Goal: Task Accomplishment & Management: Use online tool/utility

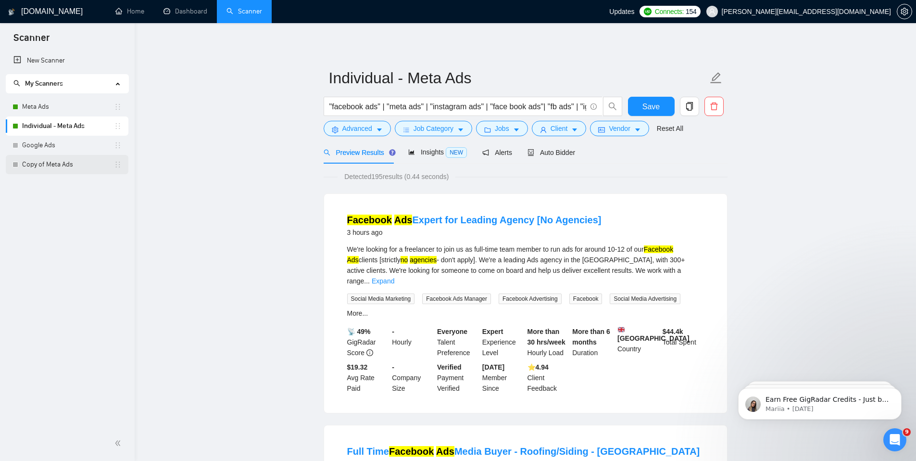
click at [55, 163] on link "Copy of Meta Ads" at bounding box center [68, 164] width 92 height 19
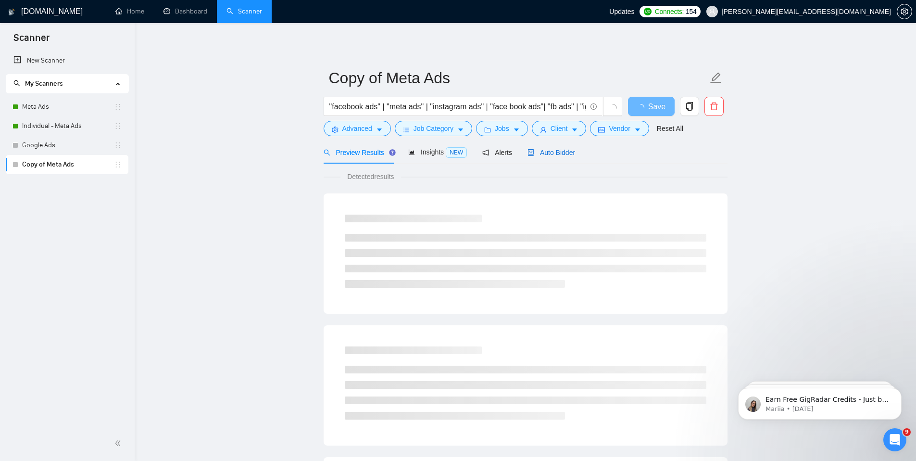
click at [560, 149] on span "Auto Bidder" at bounding box center [551, 153] width 48 height 8
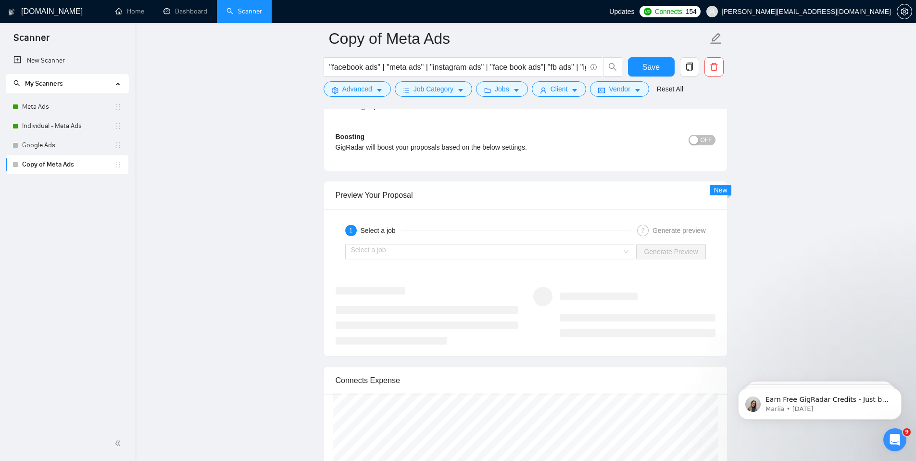
scroll to position [1933, 0]
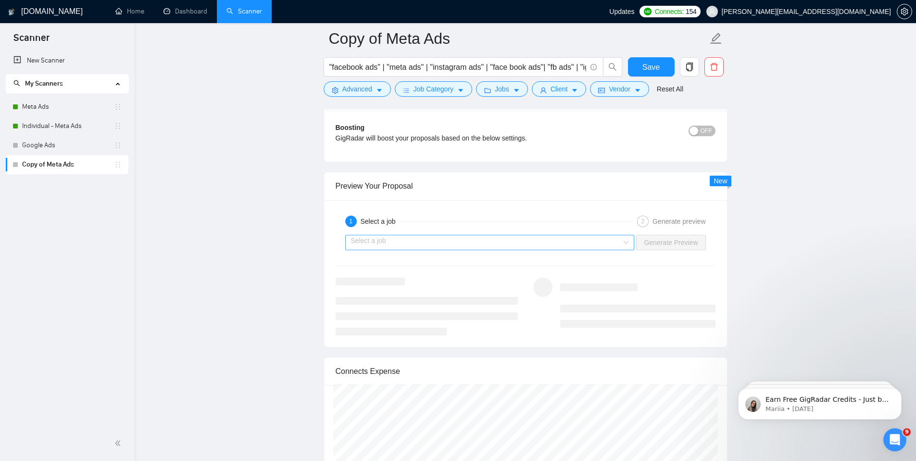
click at [409, 237] on input "search" at bounding box center [486, 242] width 271 height 14
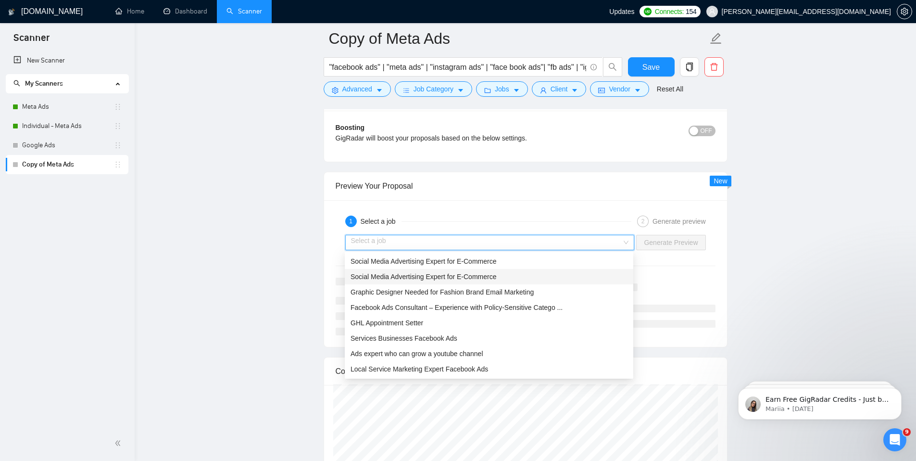
click at [399, 276] on span "Social Media Advertising Expert for E-Commerce" at bounding box center [424, 277] width 146 height 8
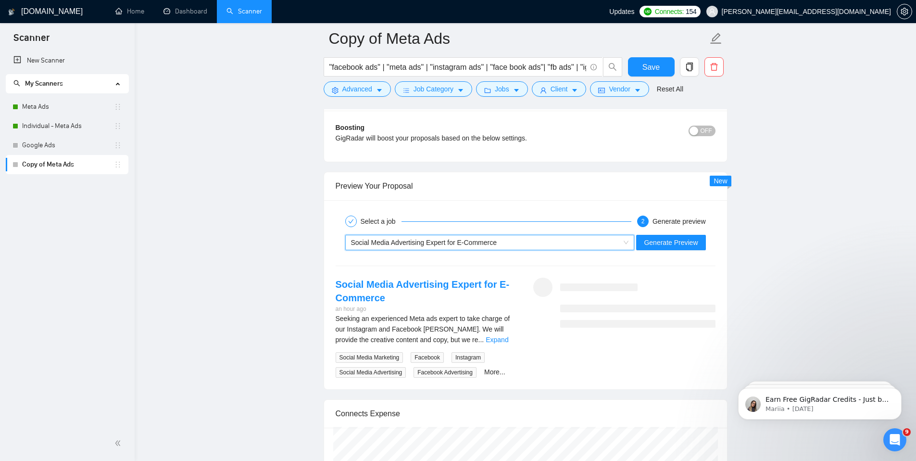
click at [685, 240] on span "Generate Preview" at bounding box center [671, 242] width 54 height 11
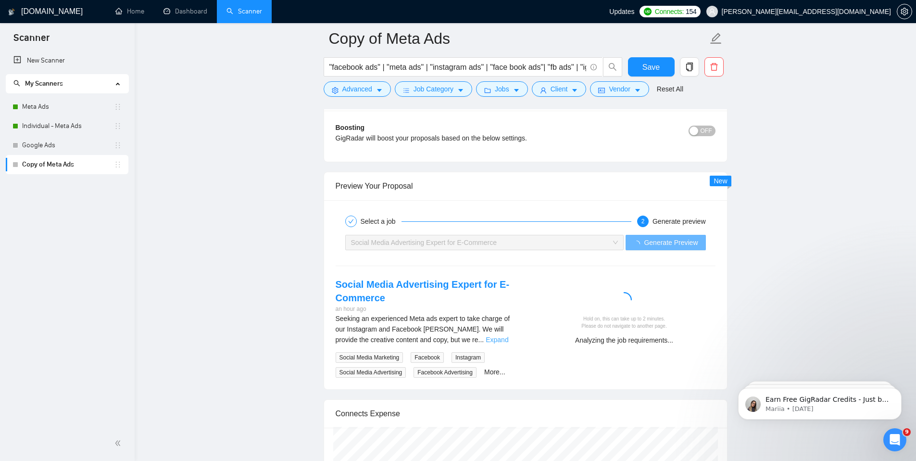
click at [503, 341] on link "Expand" at bounding box center [497, 340] width 23 height 8
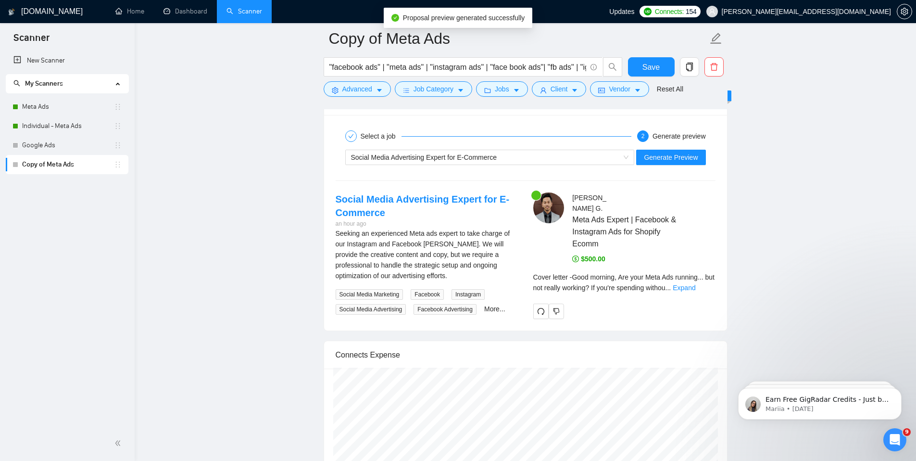
scroll to position [2019, 0]
click at [685, 283] on link "Expand" at bounding box center [684, 287] width 23 height 8
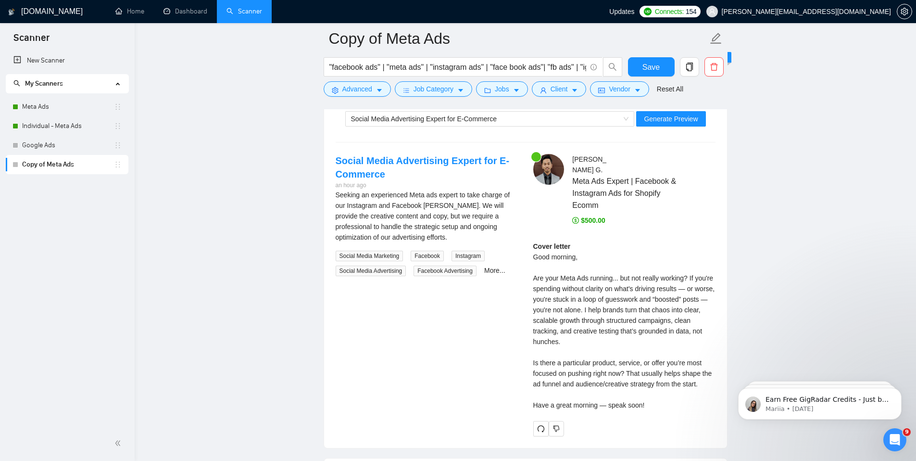
scroll to position [2042, 0]
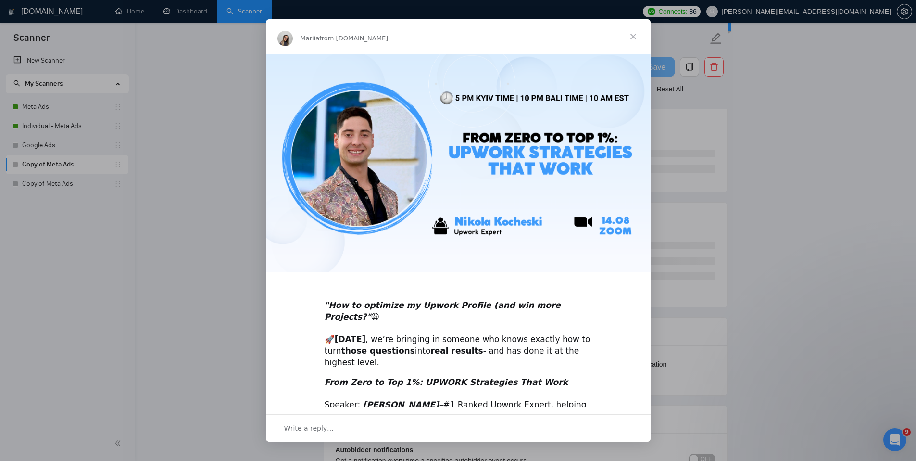
click at [634, 35] on span "Close" at bounding box center [633, 36] width 35 height 35
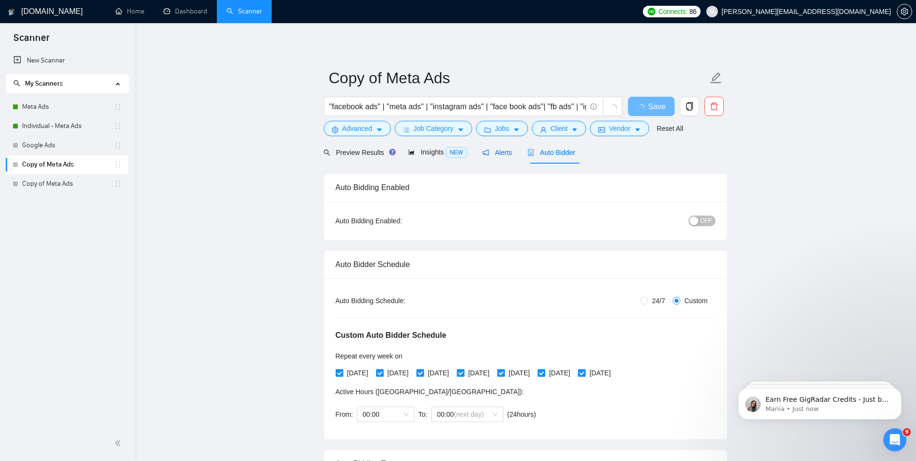
click at [491, 149] on span "Alerts" at bounding box center [497, 153] width 30 height 8
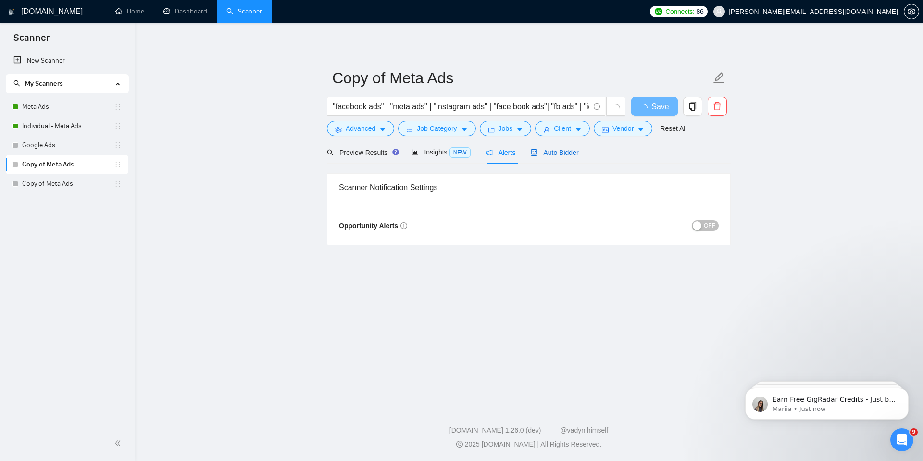
click at [553, 154] on span "Auto Bidder" at bounding box center [555, 153] width 48 height 8
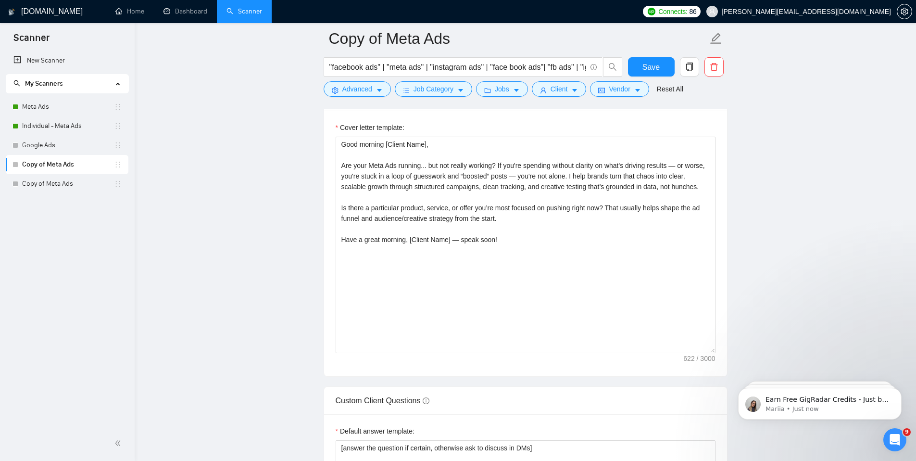
scroll to position [1265, 0]
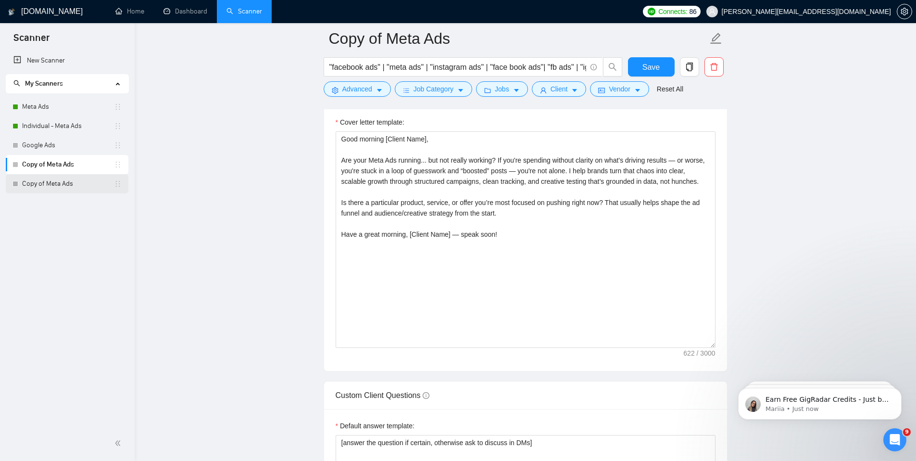
click at [52, 181] on link "Copy of Meta Ads" at bounding box center [68, 183] width 92 height 19
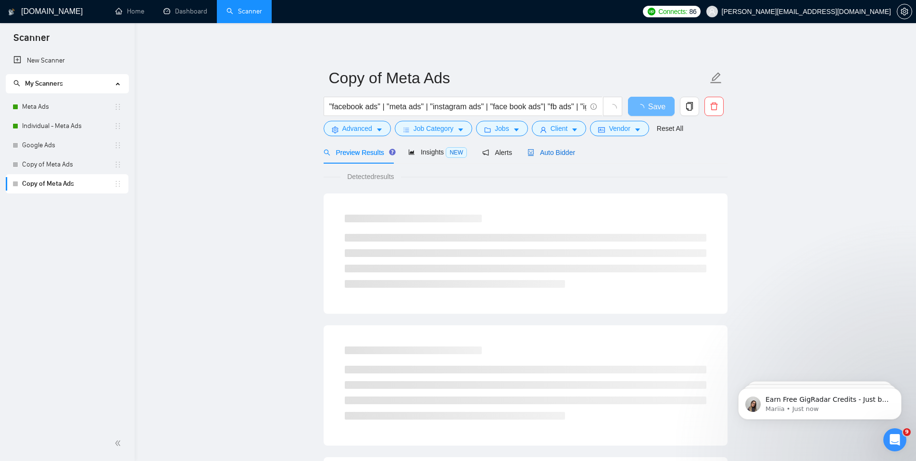
click at [568, 150] on span "Auto Bidder" at bounding box center [551, 153] width 48 height 8
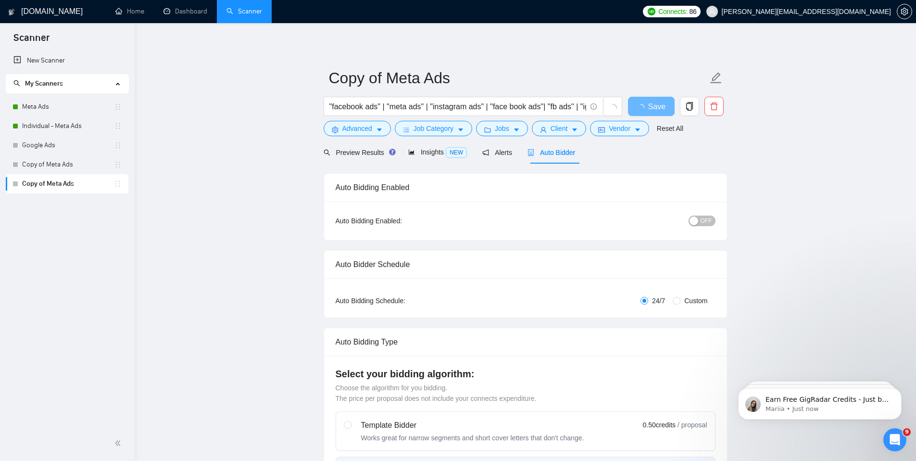
radio input "false"
radio input "true"
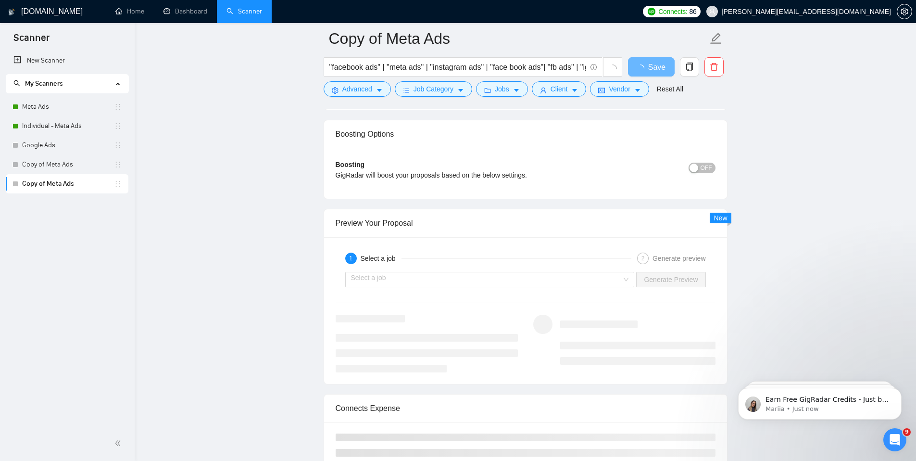
scroll to position [1900, 0]
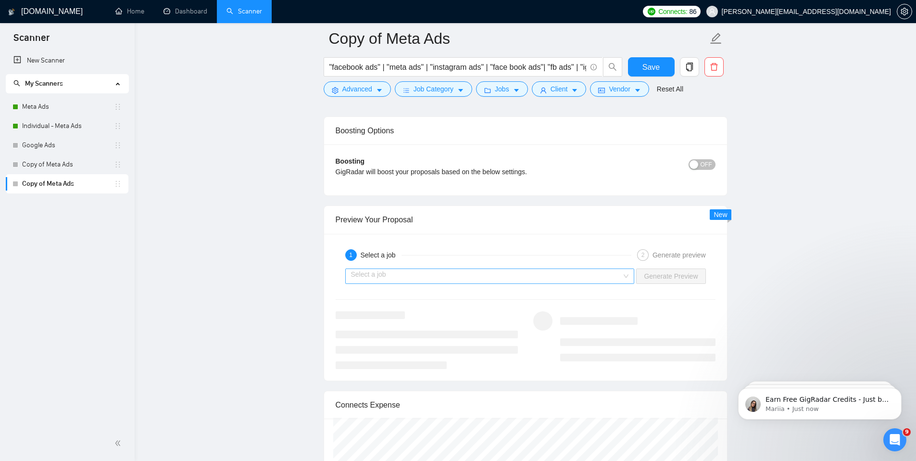
click at [441, 275] on input "search" at bounding box center [486, 276] width 271 height 14
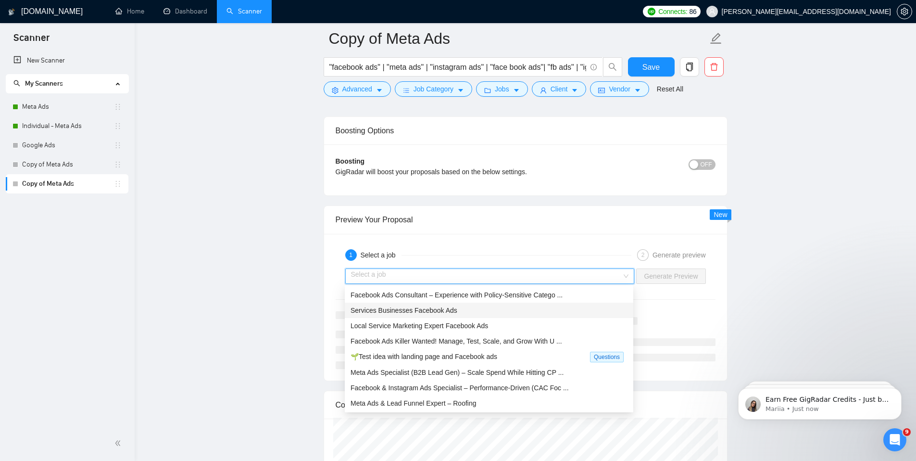
click at [388, 311] on span "Services Businesses Facebook Ads" at bounding box center [404, 310] width 107 height 8
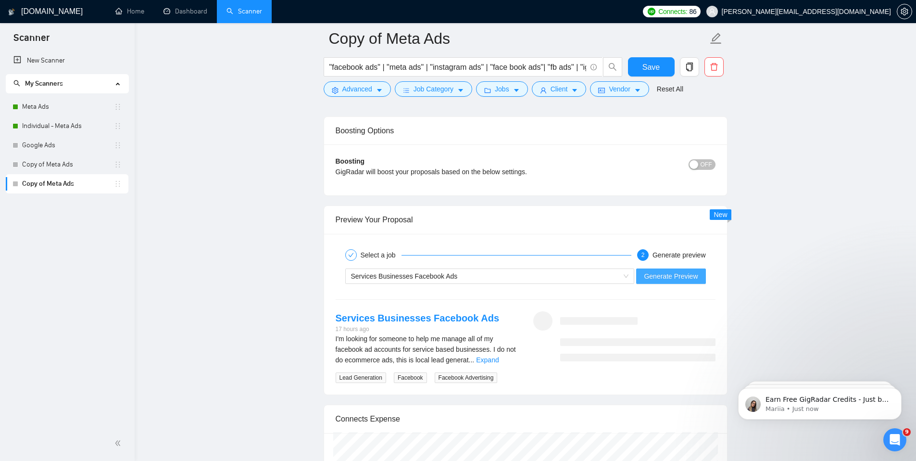
click at [650, 279] on span "Generate Preview" at bounding box center [671, 276] width 54 height 11
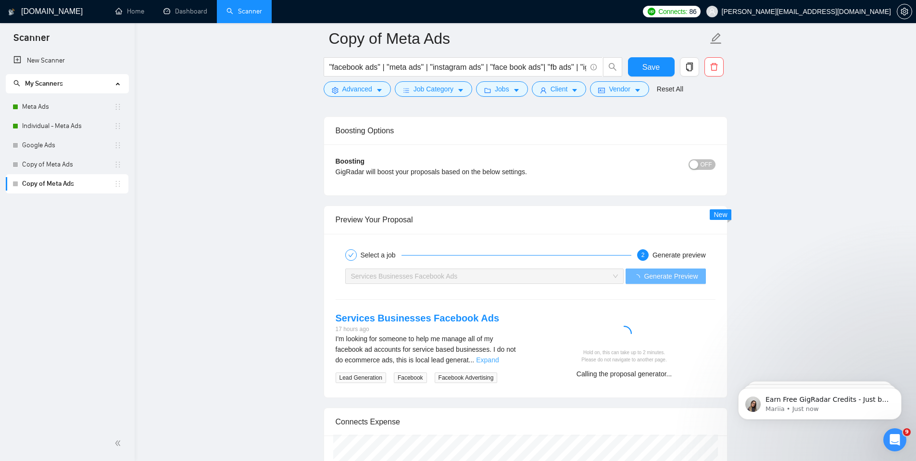
click at [499, 360] on link "Expand" at bounding box center [487, 360] width 23 height 8
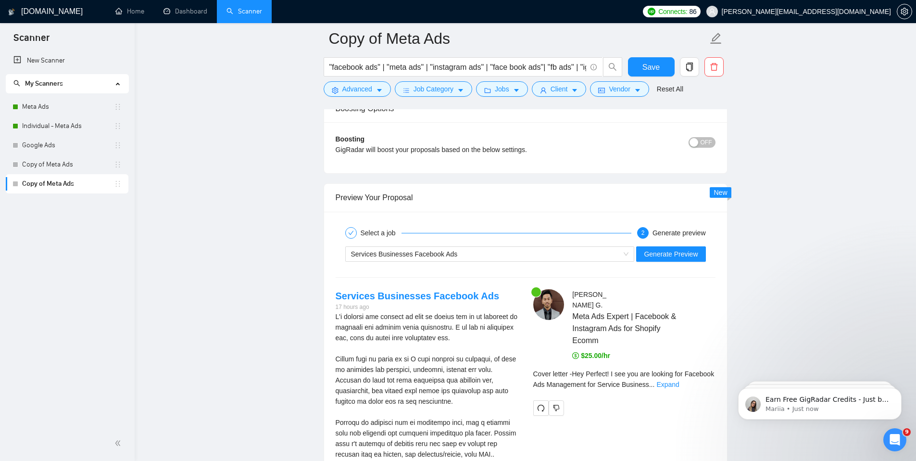
scroll to position [1969, 0]
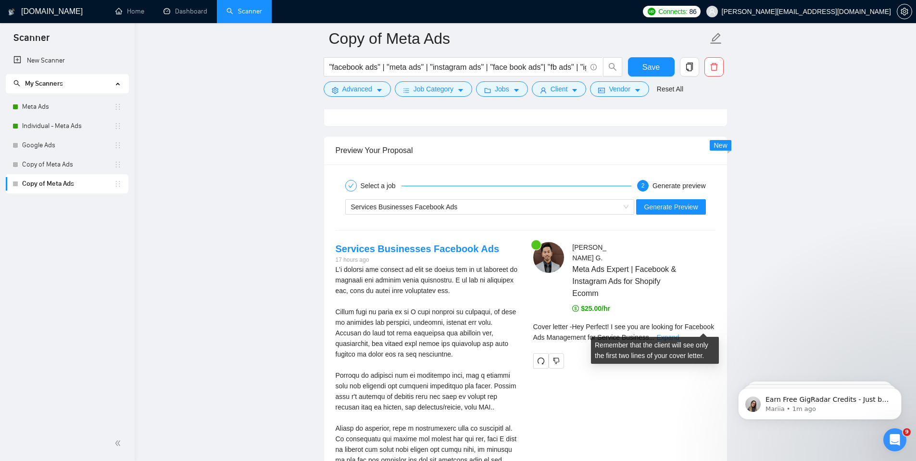
click at [679, 333] on link "Expand" at bounding box center [667, 337] width 23 height 8
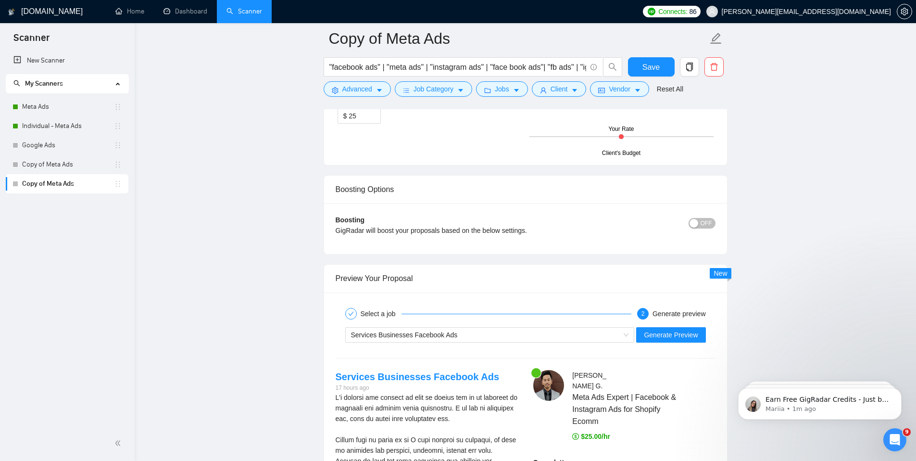
scroll to position [1840, 0]
click at [454, 330] on div "Services Businesses Facebook Ads" at bounding box center [485, 335] width 269 height 14
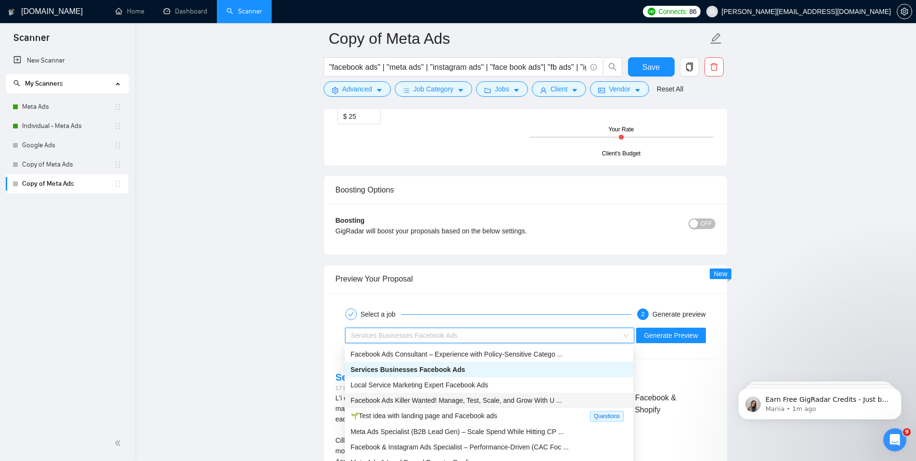
click at [403, 396] on span "Facebook Ads Killer Wanted! Manage, Test, Scale, and Grow With U ..." at bounding box center [457, 400] width 212 height 8
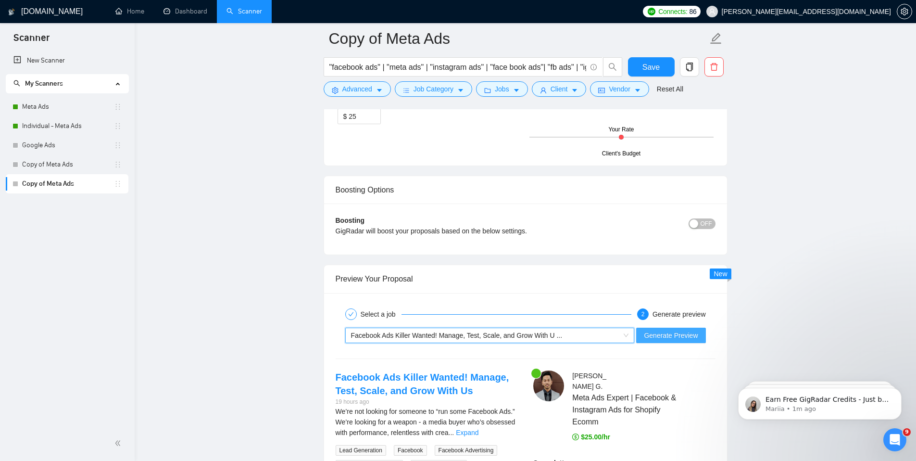
click at [684, 335] on span "Generate Preview" at bounding box center [671, 335] width 54 height 11
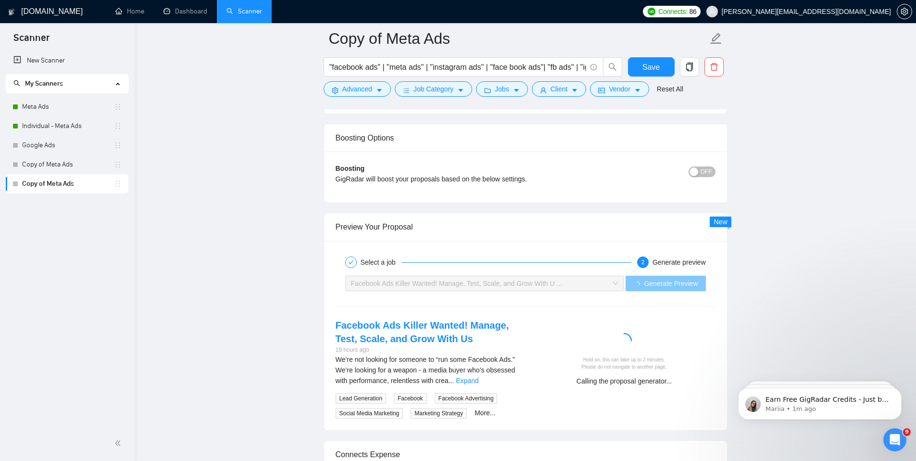
scroll to position [1947, 0]
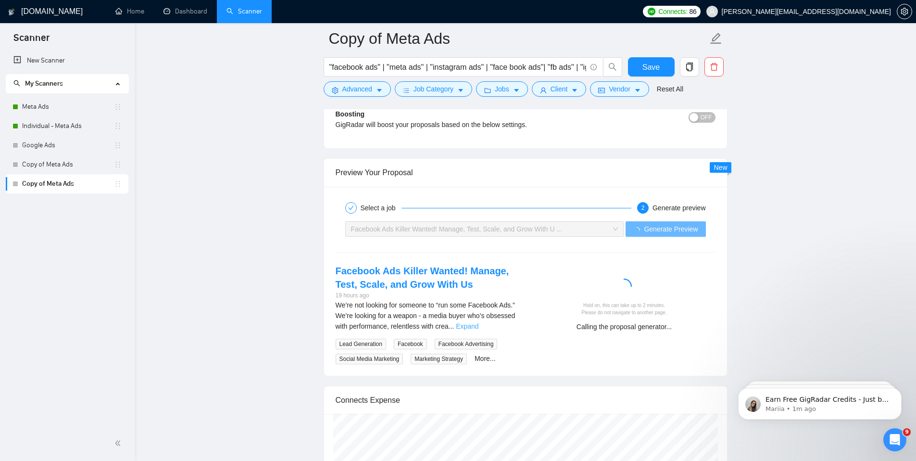
click at [478, 327] on link "Expand" at bounding box center [467, 326] width 23 height 8
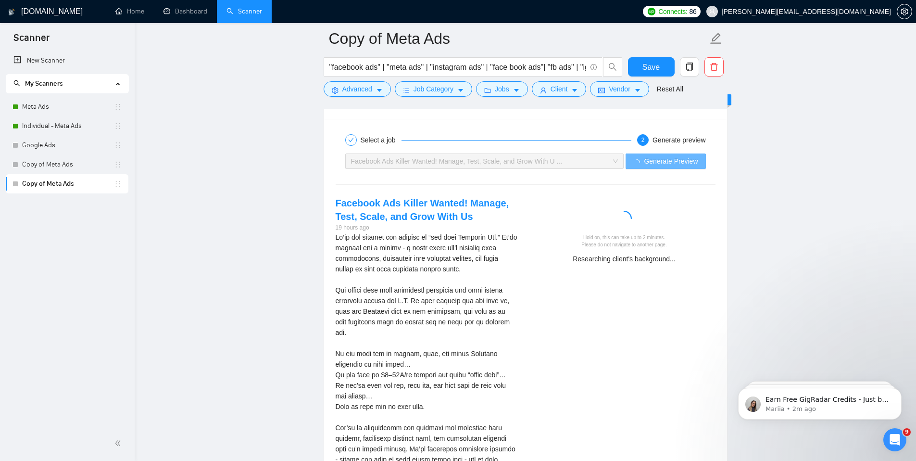
scroll to position [1998, 0]
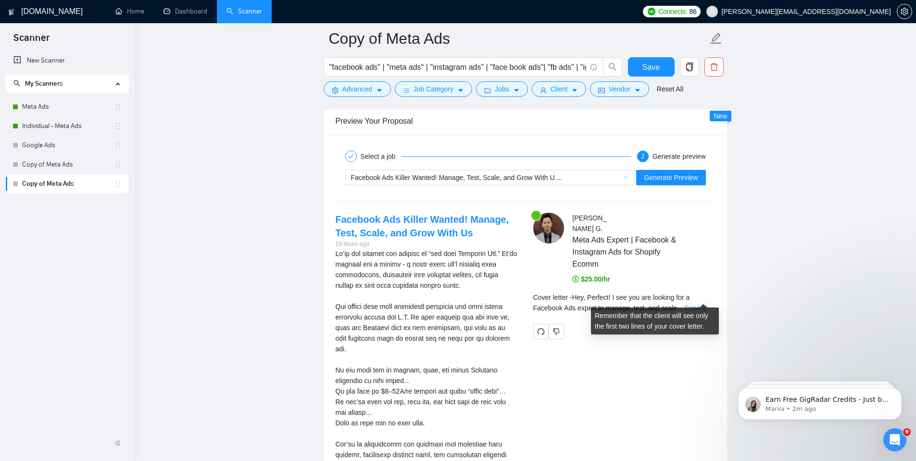
click at [707, 304] on link "Expand" at bounding box center [696, 308] width 23 height 8
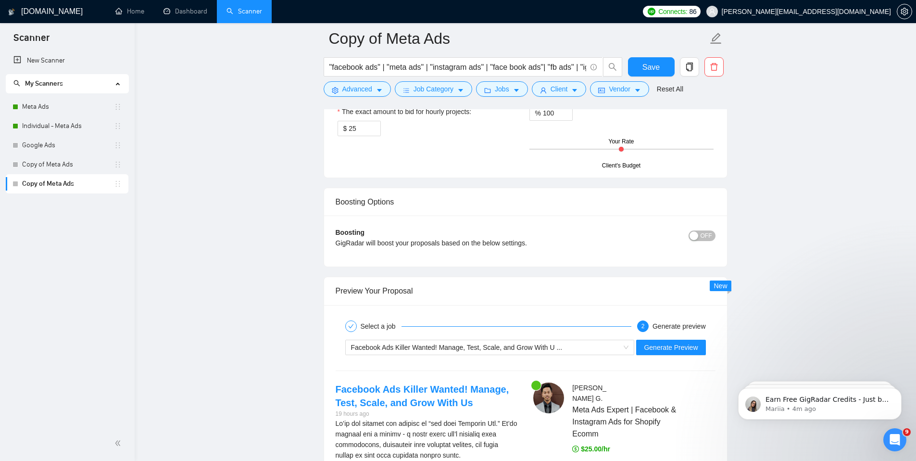
scroll to position [1868, 0]
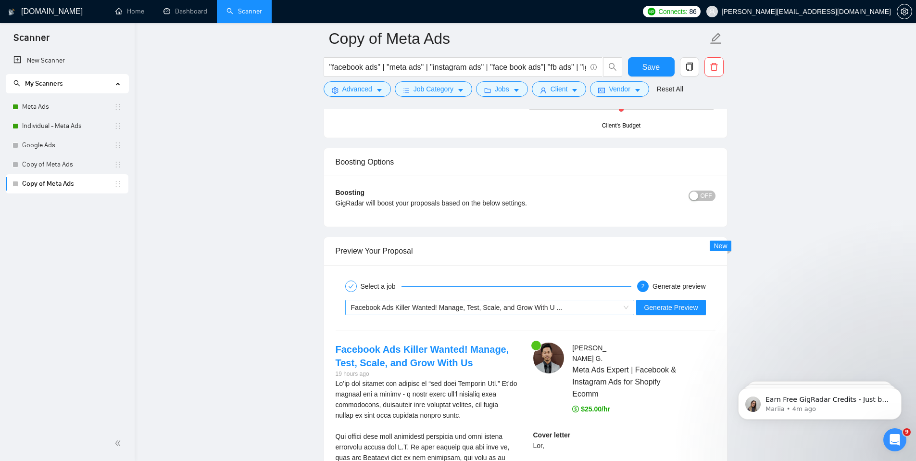
click at [415, 306] on span "Facebook Ads Killer Wanted! Manage, Test, Scale, and Grow With U ..." at bounding box center [457, 307] width 212 height 8
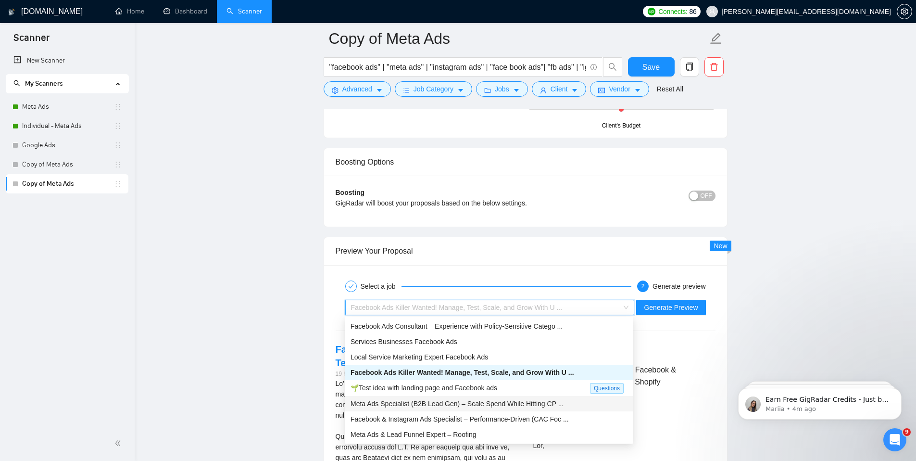
click at [393, 403] on span "Meta Ads Specialist (B2B Lead Gen) – Scale Spend While Hitting CP ..." at bounding box center [457, 404] width 213 height 8
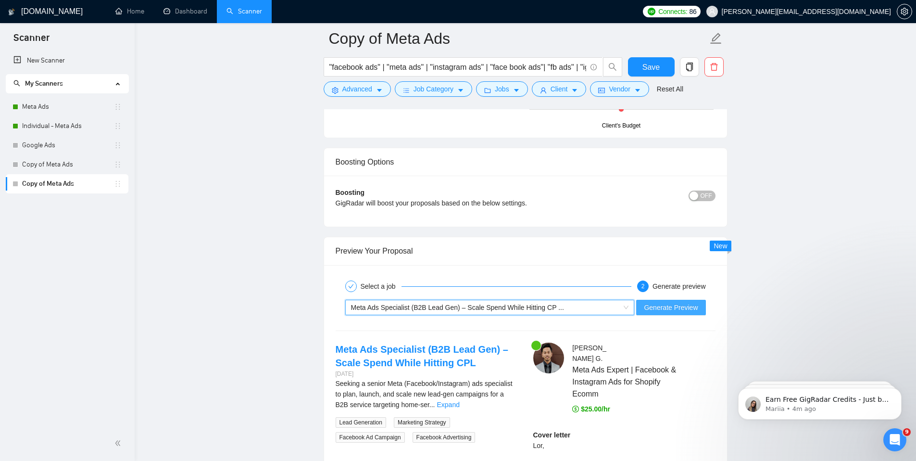
click at [674, 310] on span "Generate Preview" at bounding box center [671, 307] width 54 height 11
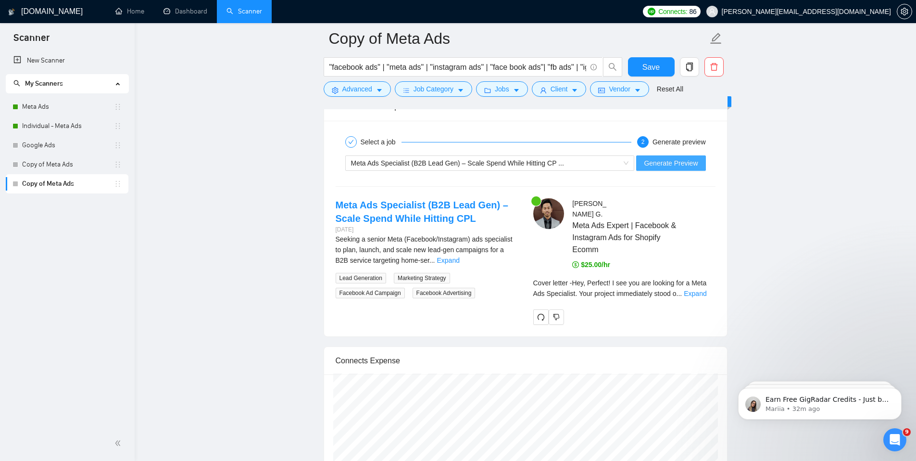
scroll to position [2013, 0]
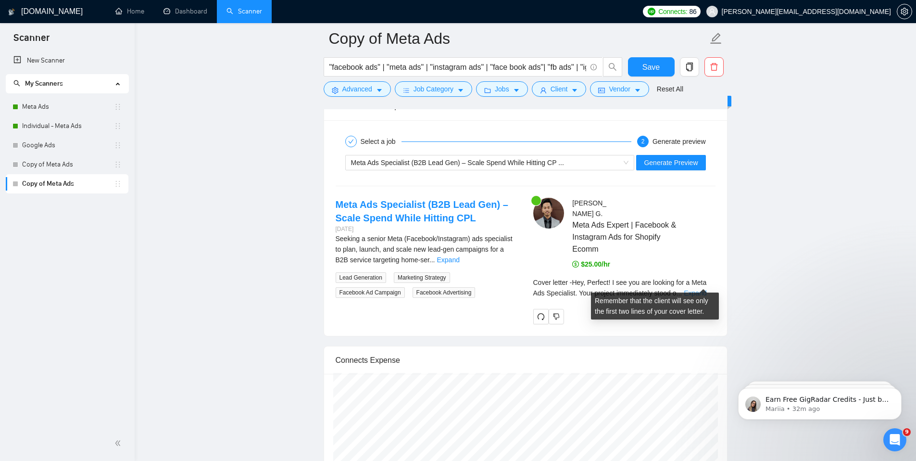
click at [705, 289] on link "Expand" at bounding box center [695, 293] width 23 height 8
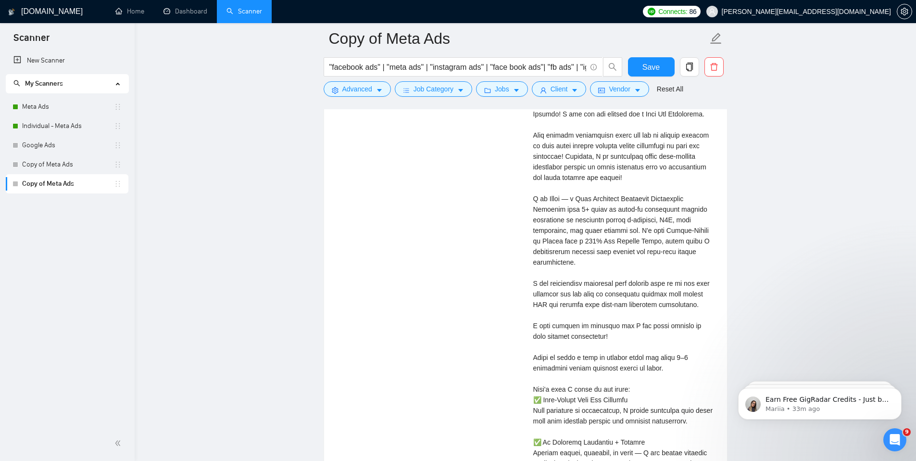
scroll to position [2210, 0]
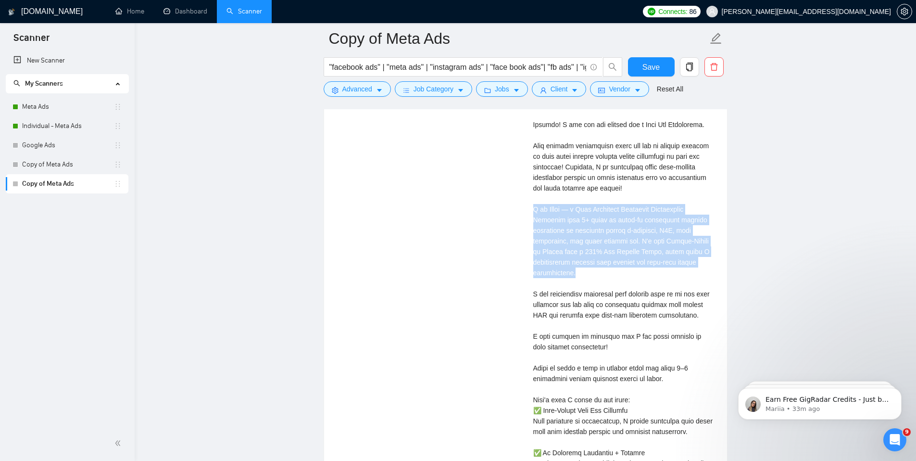
drag, startPoint x: 533, startPoint y: 196, endPoint x: 582, endPoint y: 266, distance: 85.9
click at [583, 266] on div "Cover letter" at bounding box center [624, 368] width 182 height 561
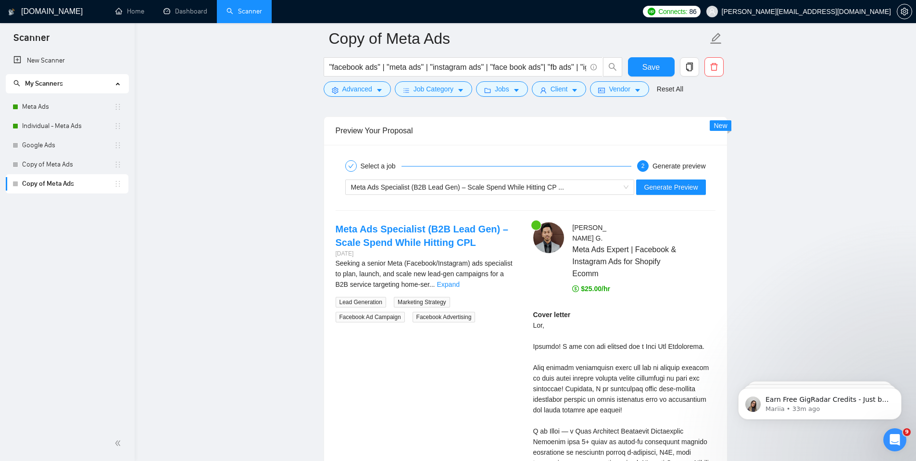
scroll to position [1988, 0]
click at [460, 284] on link "Expand" at bounding box center [448, 285] width 23 height 8
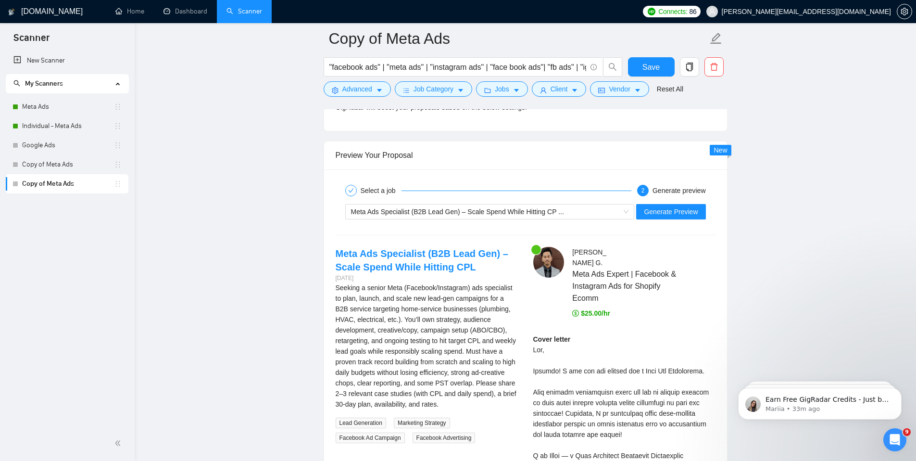
scroll to position [1956, 0]
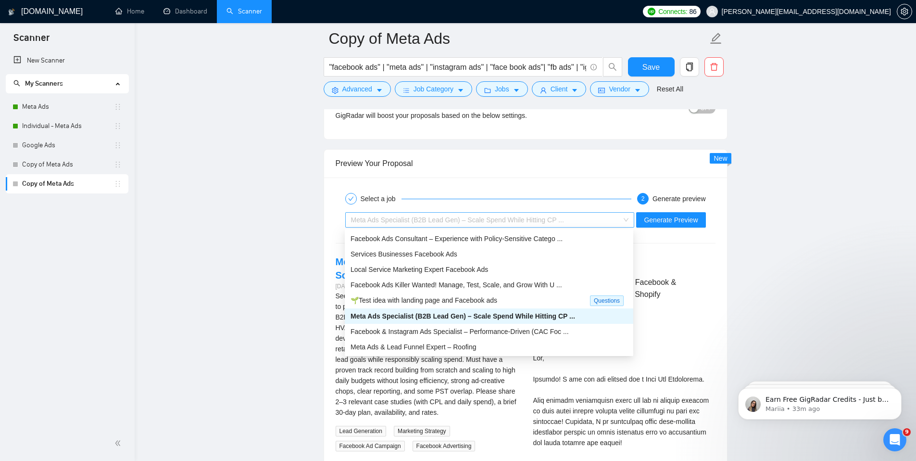
click at [595, 225] on div "Meta Ads Specialist (B2B Lead Gen) – Scale Spend While Hitting CP ..." at bounding box center [485, 220] width 269 height 14
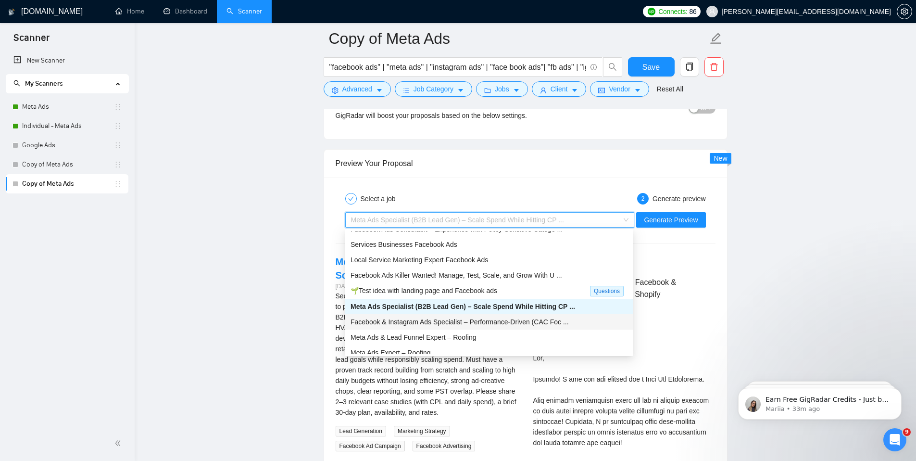
scroll to position [16, 0]
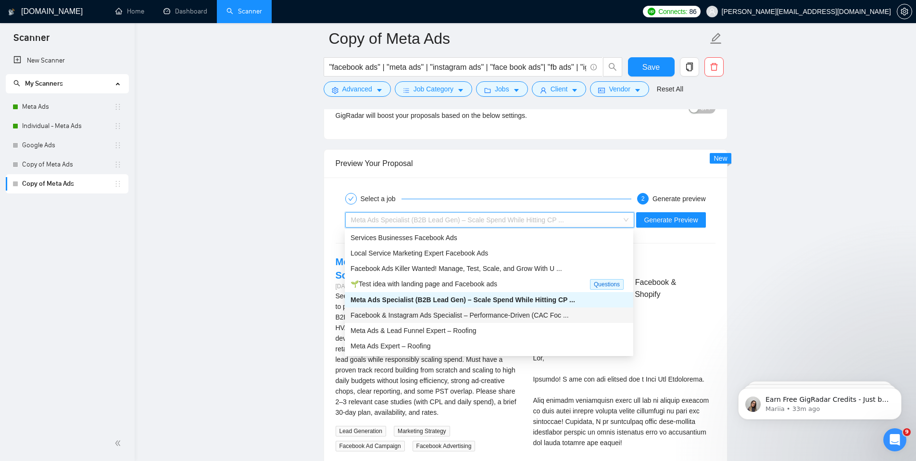
click at [476, 314] on span "Facebook & Instagram Ads Specialist – Performance-Driven (CAC Foc ..." at bounding box center [460, 315] width 218 height 8
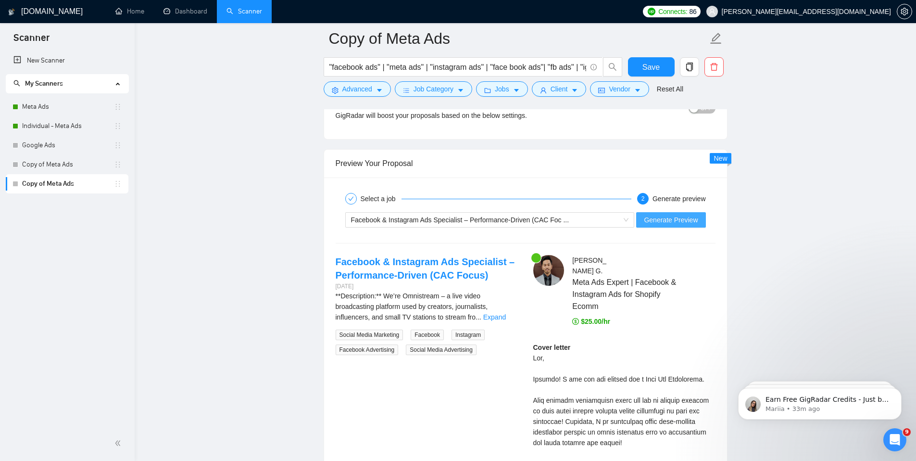
click at [653, 219] on span "Generate Preview" at bounding box center [671, 219] width 54 height 11
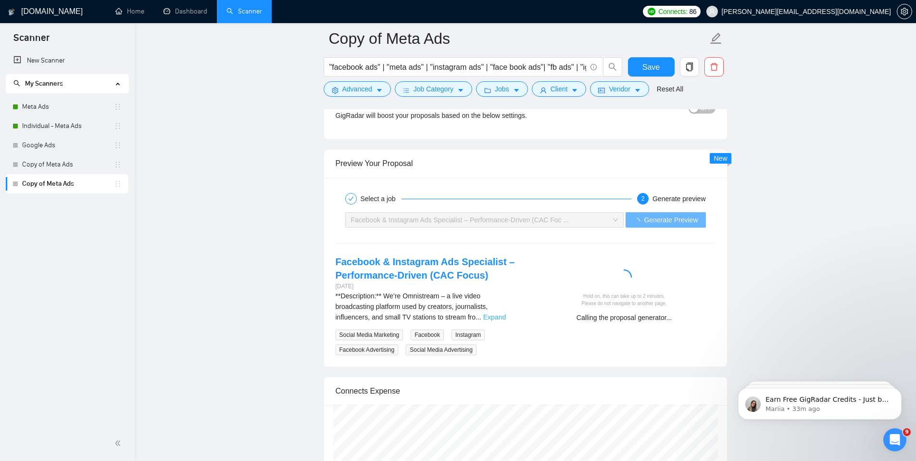
click at [504, 317] on link "Expand" at bounding box center [494, 317] width 23 height 8
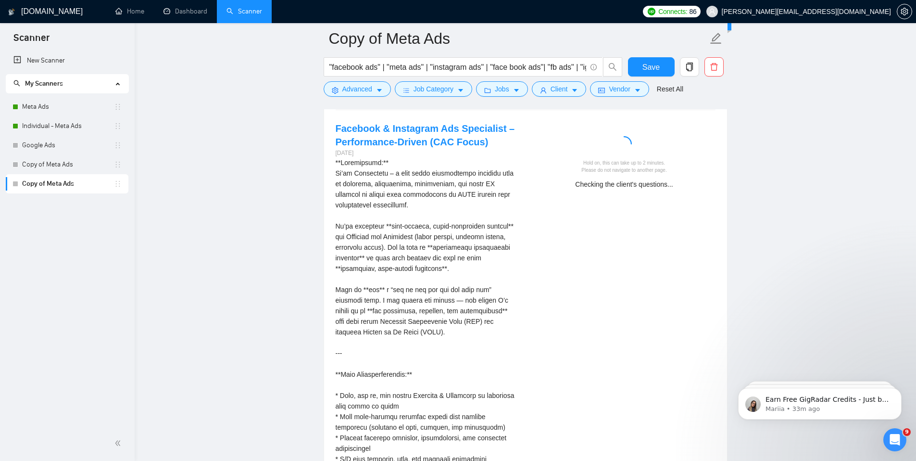
scroll to position [2086, 0]
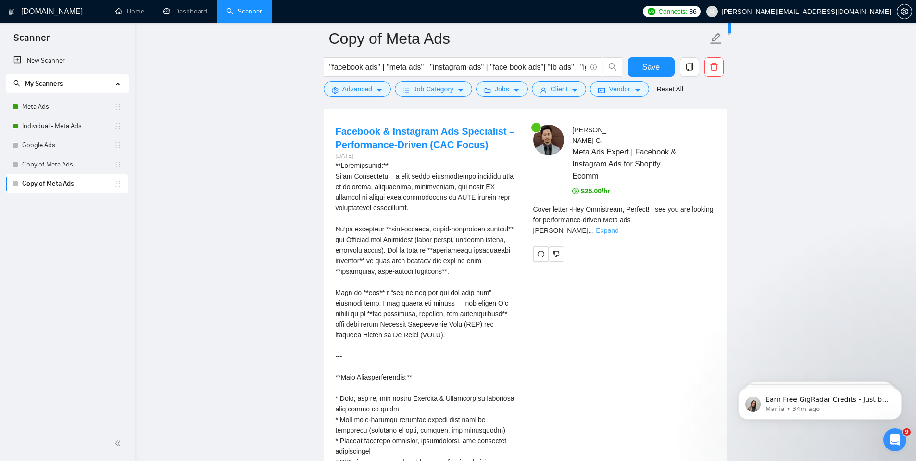
click at [618, 226] on link "Expand" at bounding box center [607, 230] width 23 height 8
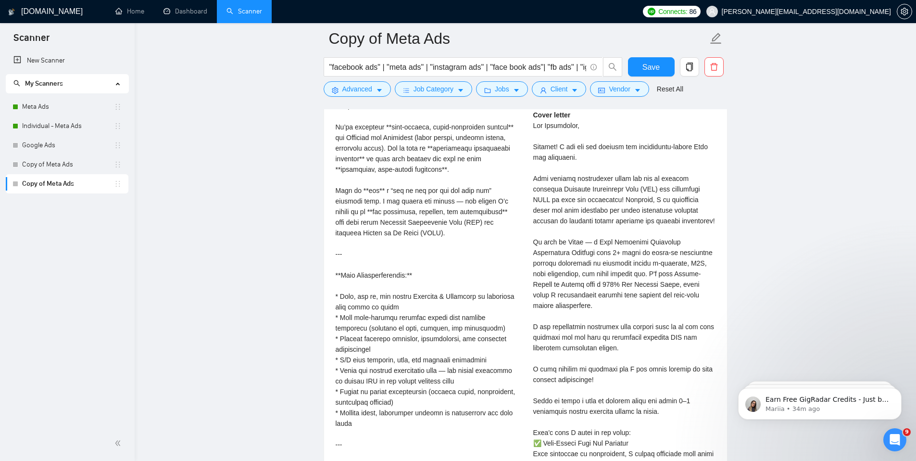
scroll to position [2189, 0]
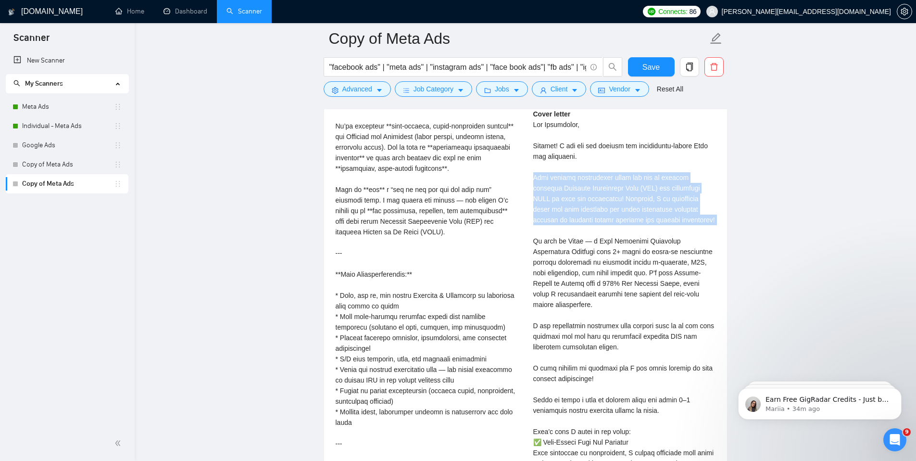
drag, startPoint x: 533, startPoint y: 165, endPoint x: 712, endPoint y: 219, distance: 186.3
click at [712, 219] on div "Cover letter" at bounding box center [624, 394] width 182 height 571
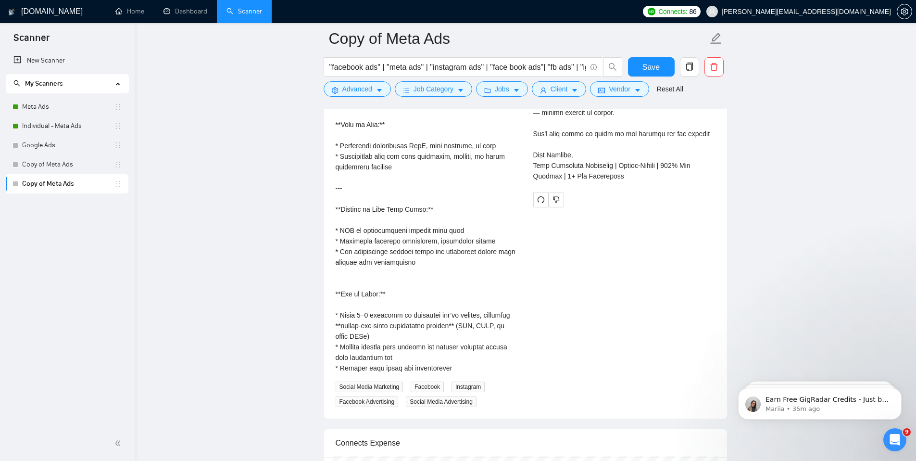
scroll to position [2704, 0]
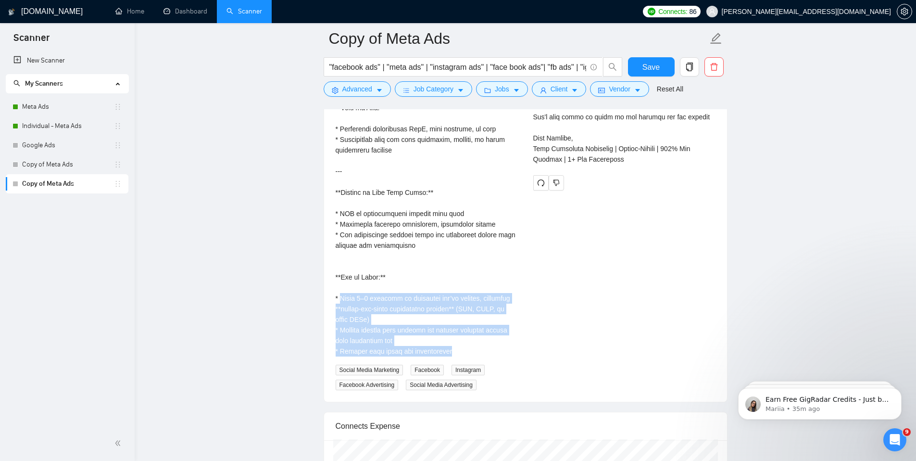
drag, startPoint x: 340, startPoint y: 308, endPoint x: 476, endPoint y: 364, distance: 147.1
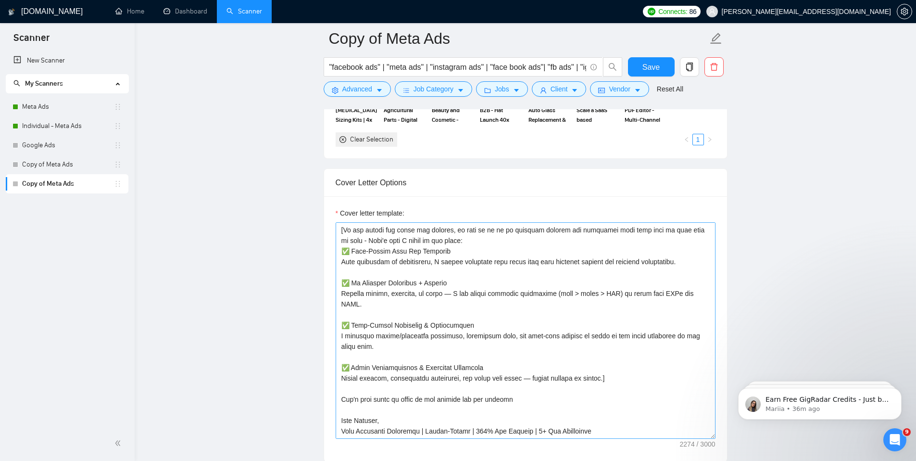
scroll to position [264, 0]
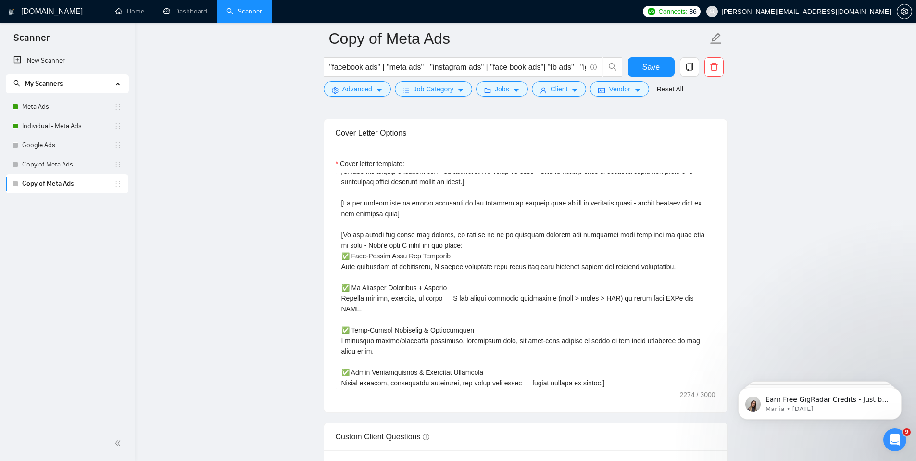
scroll to position [199, 0]
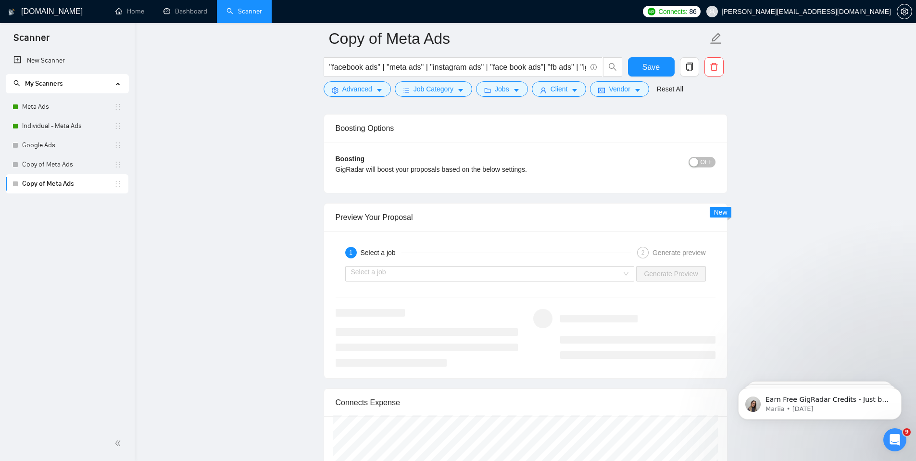
scroll to position [1903, 0]
click at [419, 275] on input "search" at bounding box center [486, 272] width 271 height 14
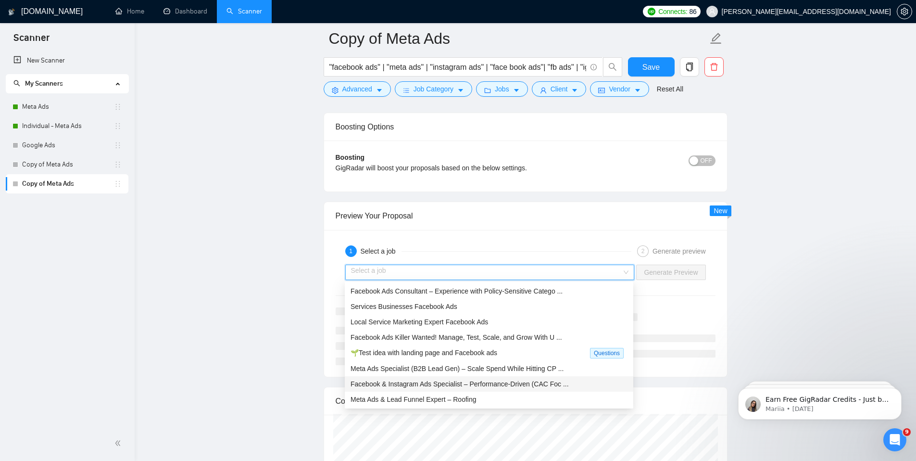
click at [413, 378] on div "Facebook & Instagram Ads Specialist – Performance-Driven (CAC Foc ..." at bounding box center [489, 383] width 277 height 11
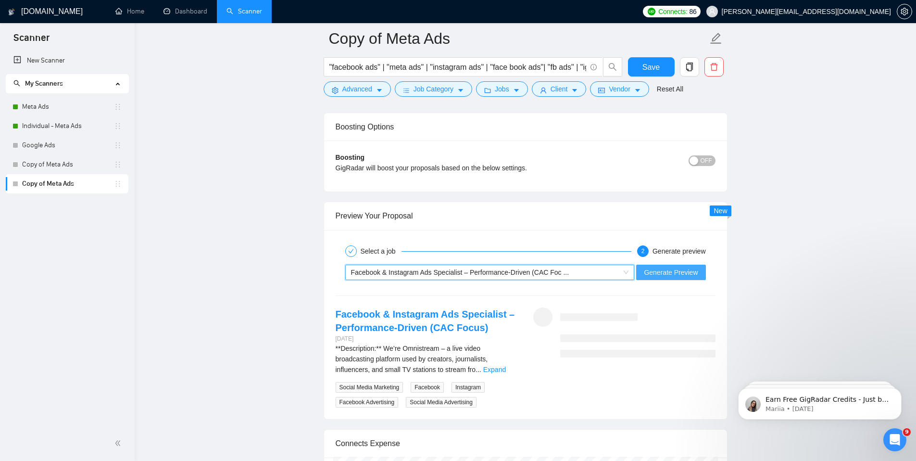
click at [658, 276] on span "Generate Preview" at bounding box center [671, 272] width 54 height 11
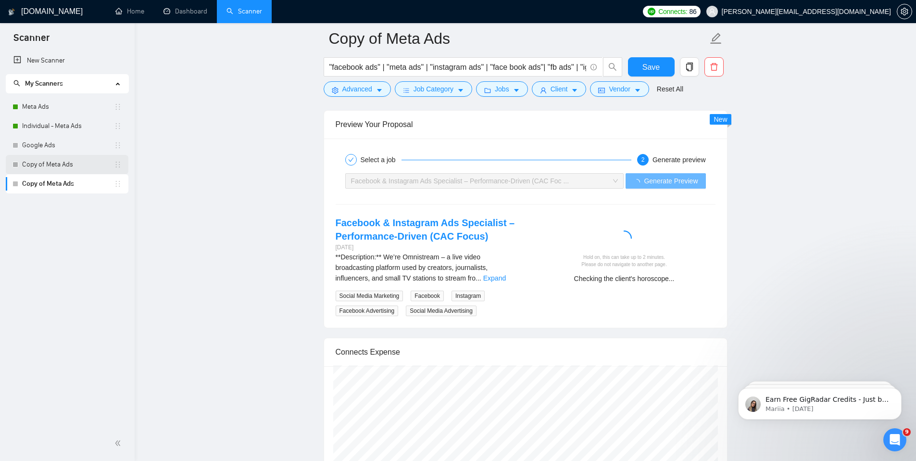
scroll to position [1995, 0]
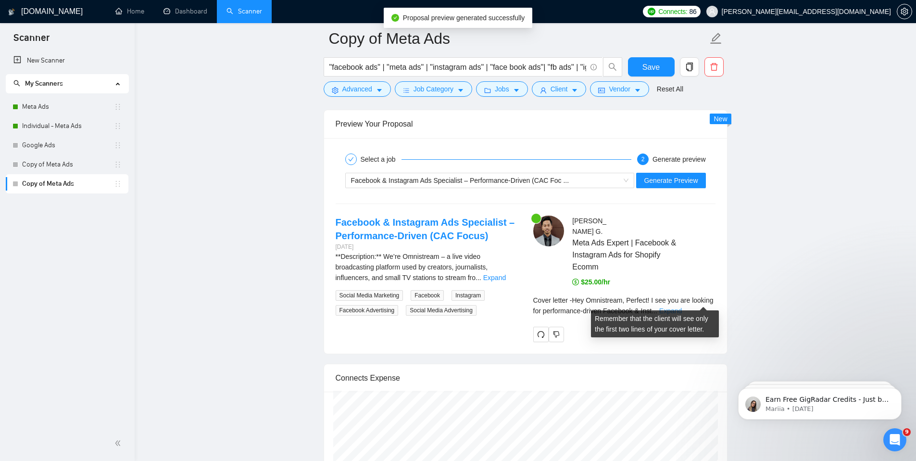
click at [682, 307] on link "Expand" at bounding box center [670, 311] width 23 height 8
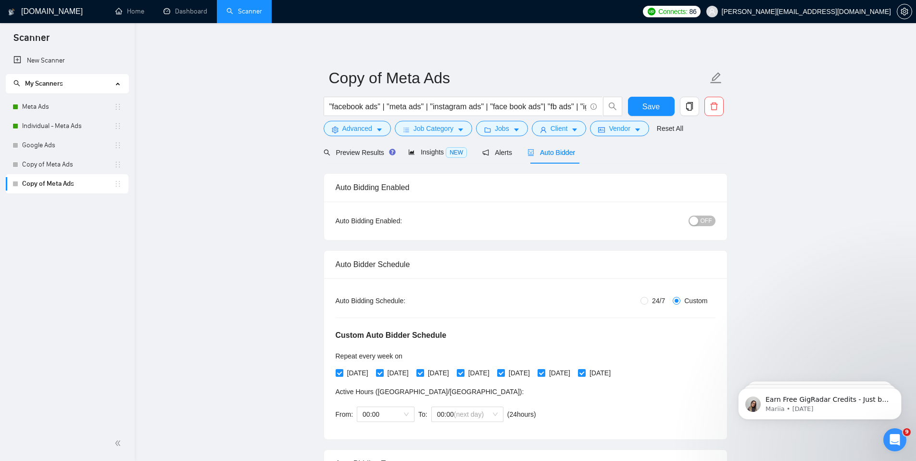
scroll to position [124, 0]
click at [57, 159] on link "Copy of Meta Ads" at bounding box center [68, 164] width 92 height 19
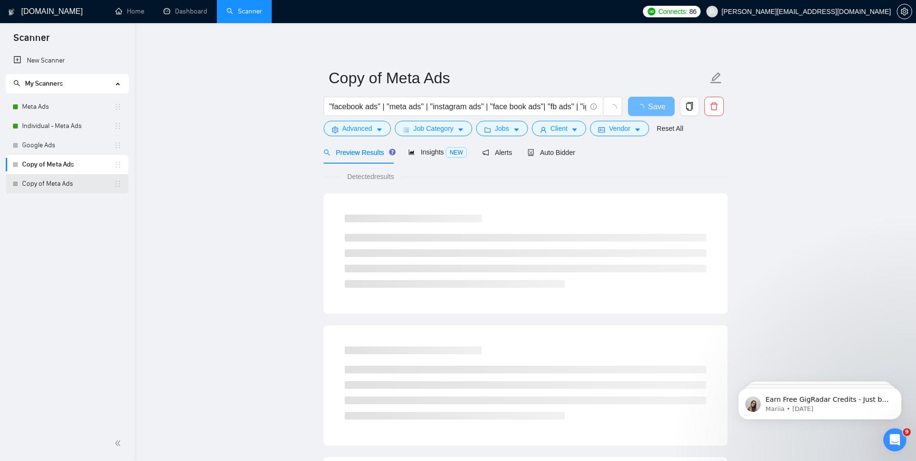
click at [57, 178] on link "Copy of Meta Ads" at bounding box center [68, 183] width 92 height 19
click at [534, 155] on icon "robot" at bounding box center [531, 152] width 6 height 7
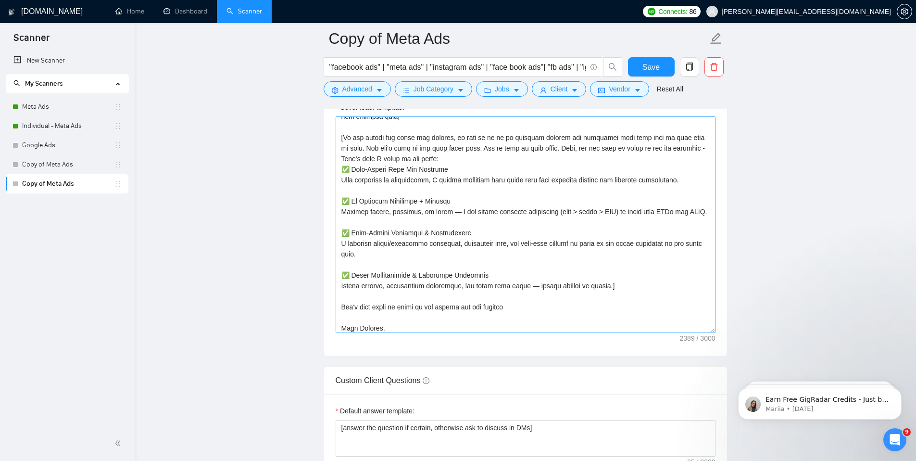
scroll to position [275, 0]
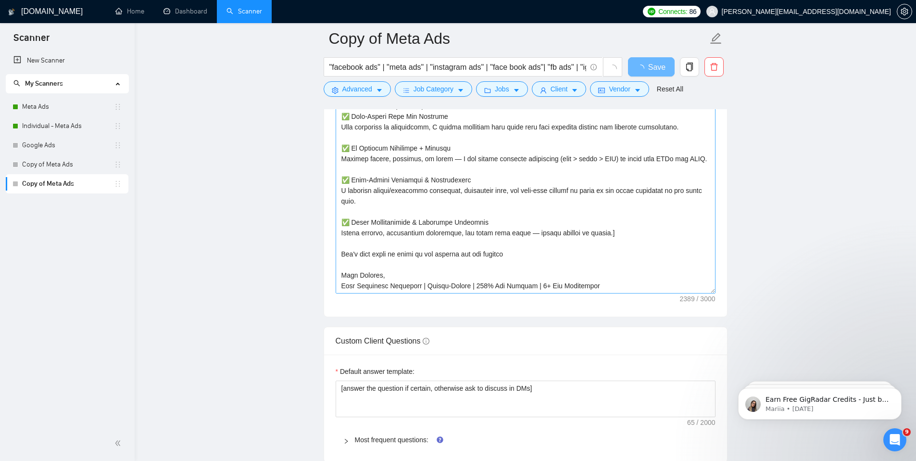
scroll to position [275, 0]
click at [71, 163] on link "Copy of Meta Ads" at bounding box center [68, 164] width 92 height 19
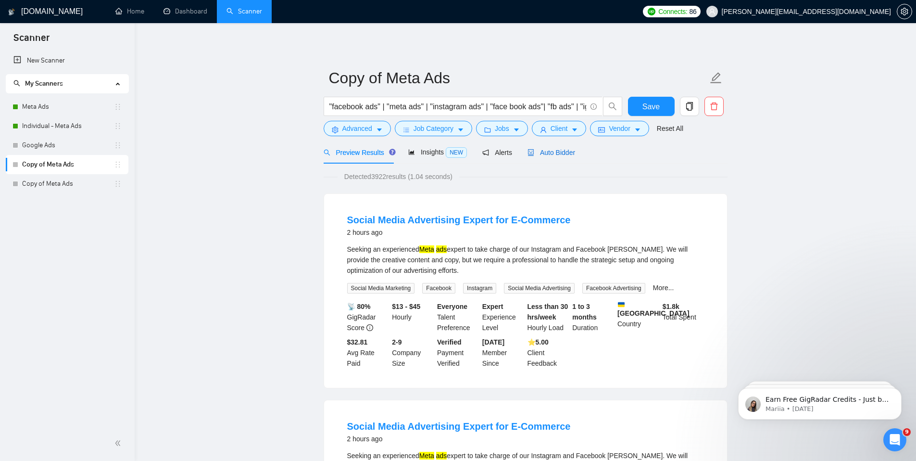
click at [544, 152] on span "Auto Bidder" at bounding box center [551, 153] width 48 height 8
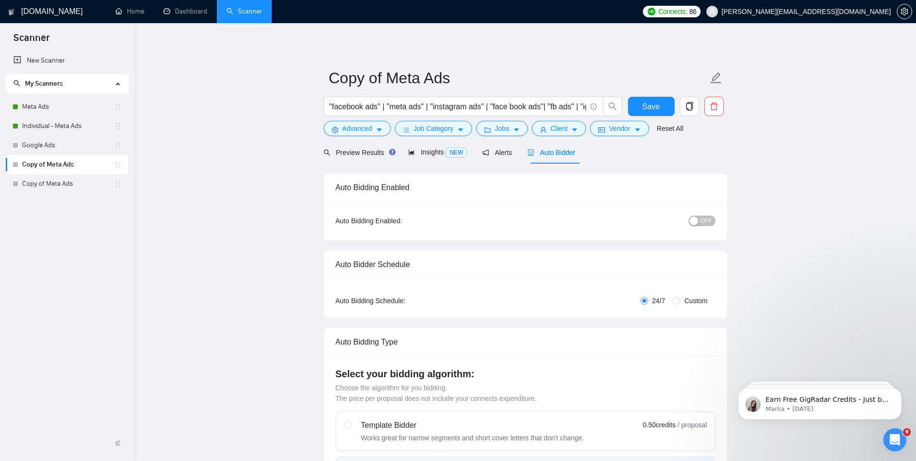
radio input "false"
radio input "true"
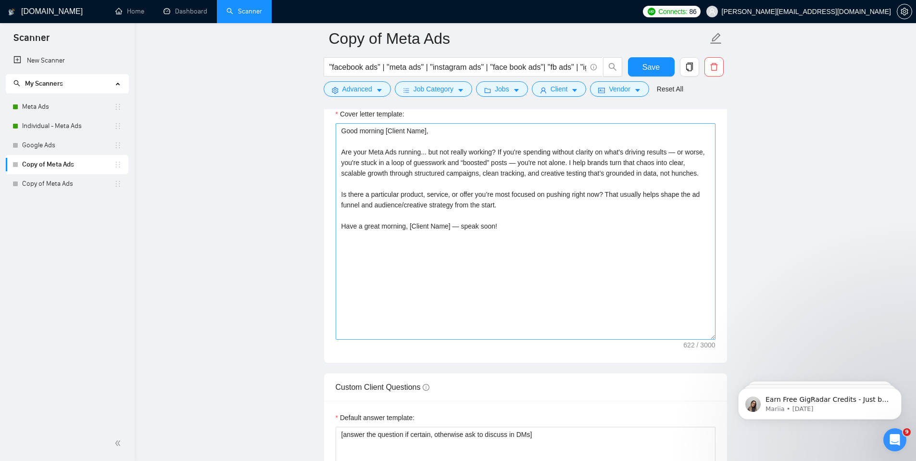
scroll to position [1275, 0]
click at [64, 188] on link "Copy of Meta Ads" at bounding box center [68, 183] width 92 height 19
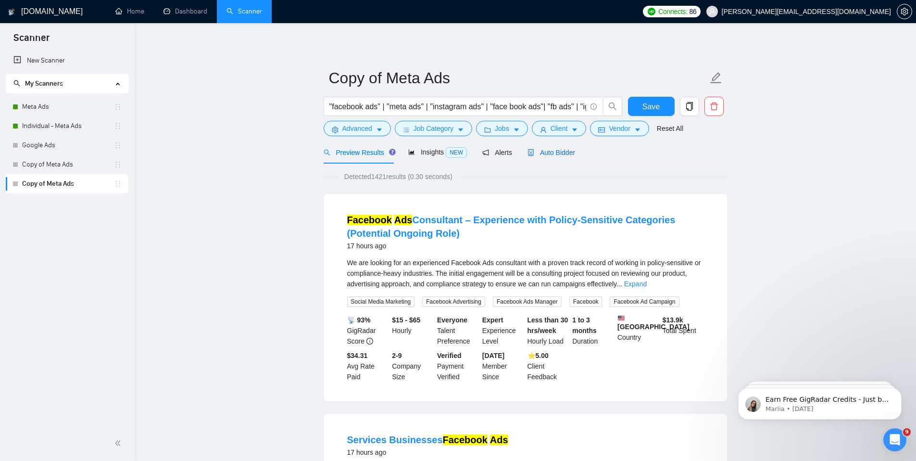
click at [559, 154] on span "Auto Bidder" at bounding box center [551, 153] width 48 height 8
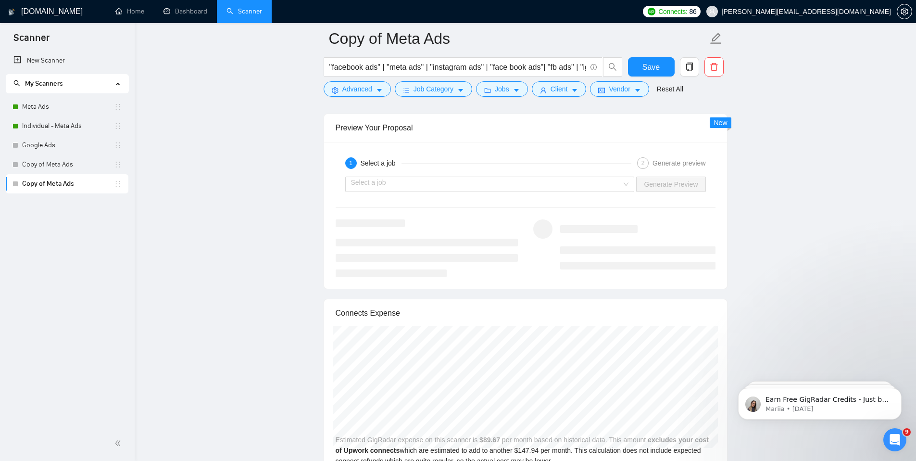
scroll to position [1978, 0]
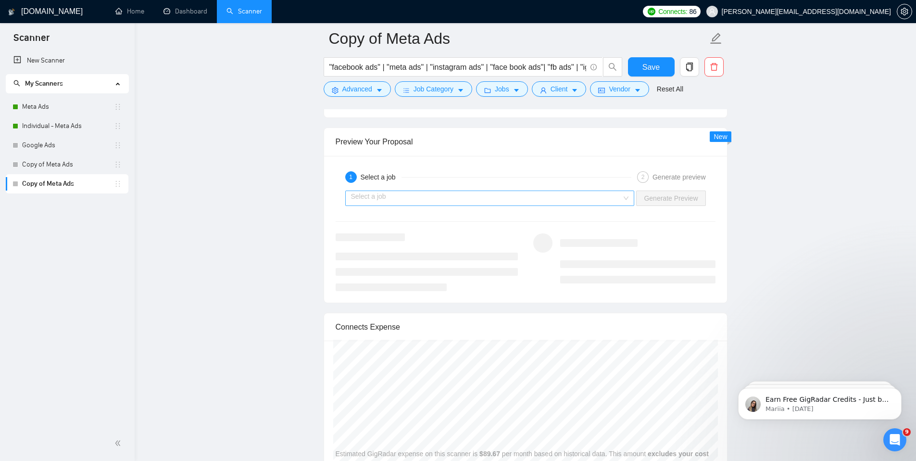
click at [411, 192] on input "search" at bounding box center [486, 198] width 271 height 14
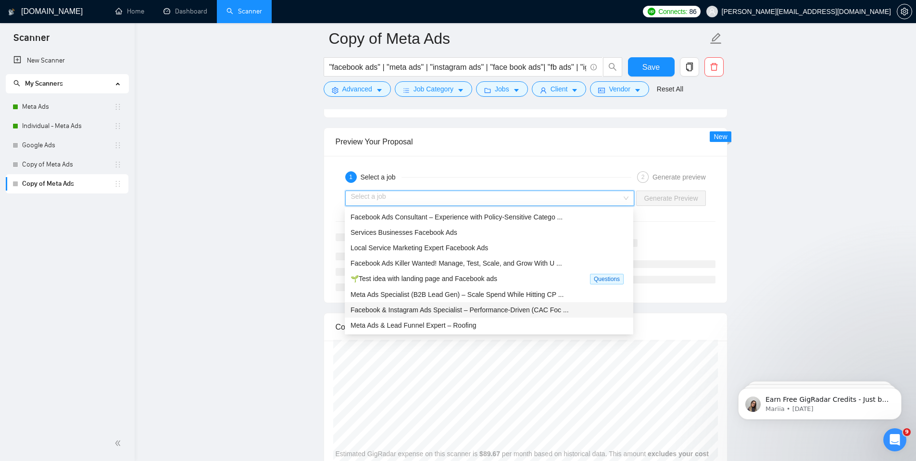
click at [395, 310] on span "Facebook & Instagram Ads Specialist – Performance-Driven (CAC Foc ..." at bounding box center [460, 310] width 218 height 8
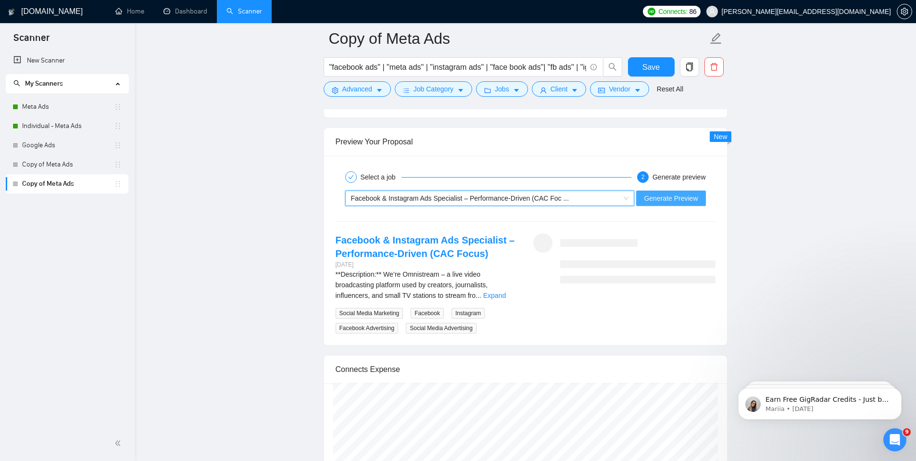
click at [663, 199] on span "Generate Preview" at bounding box center [671, 198] width 54 height 11
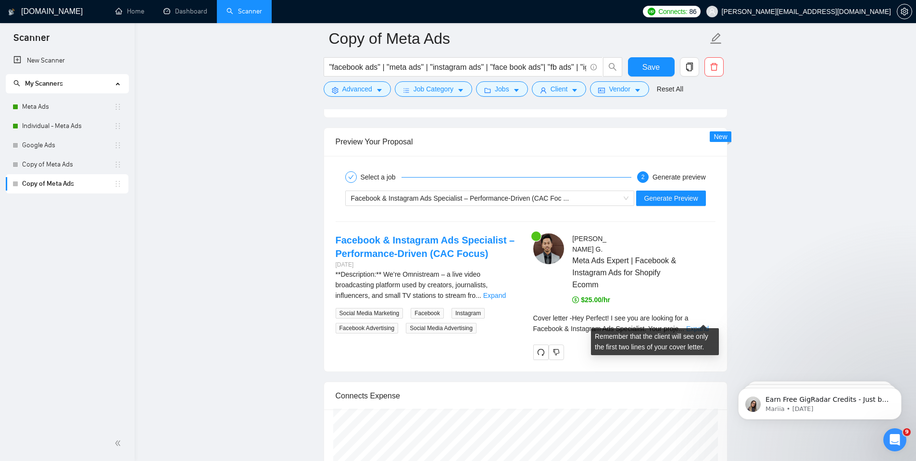
click at [702, 325] on link "Expand" at bounding box center [697, 329] width 23 height 8
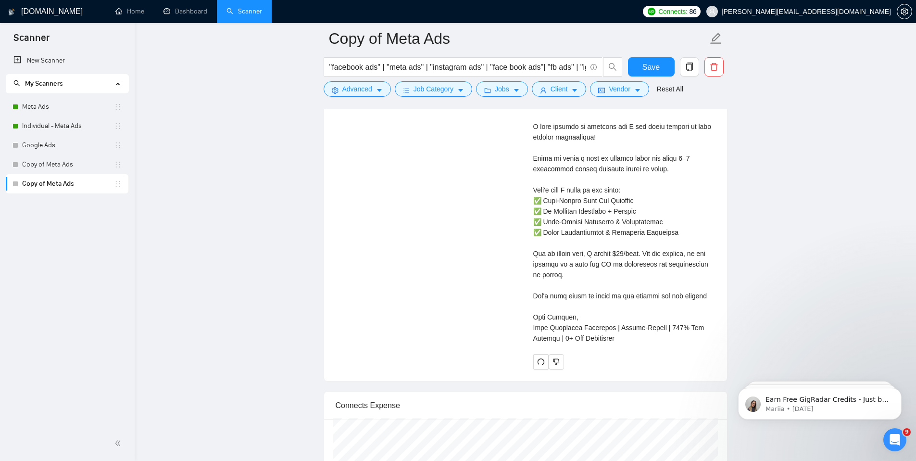
scroll to position [2464, 0]
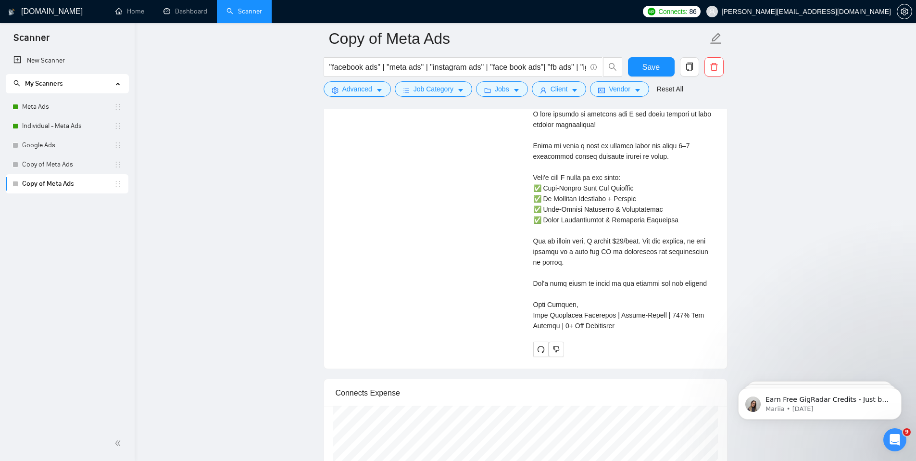
click at [552, 231] on div "Cover letter" at bounding box center [624, 82] width 182 height 497
click at [590, 238] on div "Cover letter" at bounding box center [624, 82] width 182 height 497
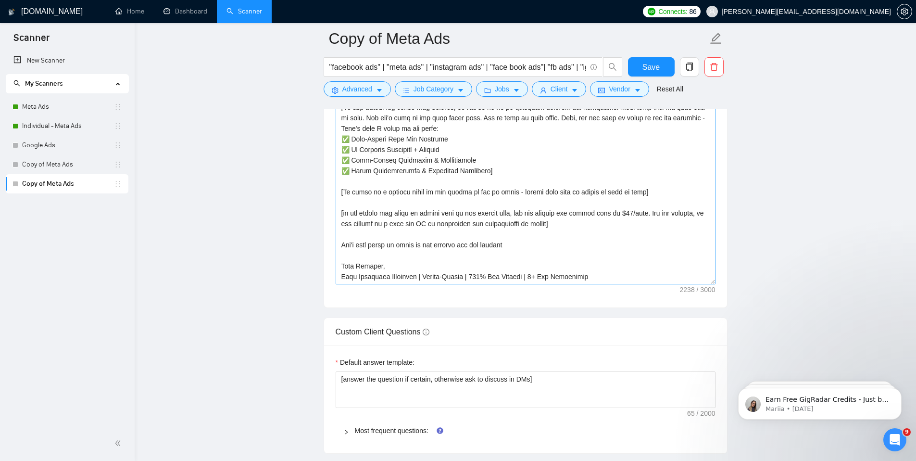
scroll to position [1317, 0]
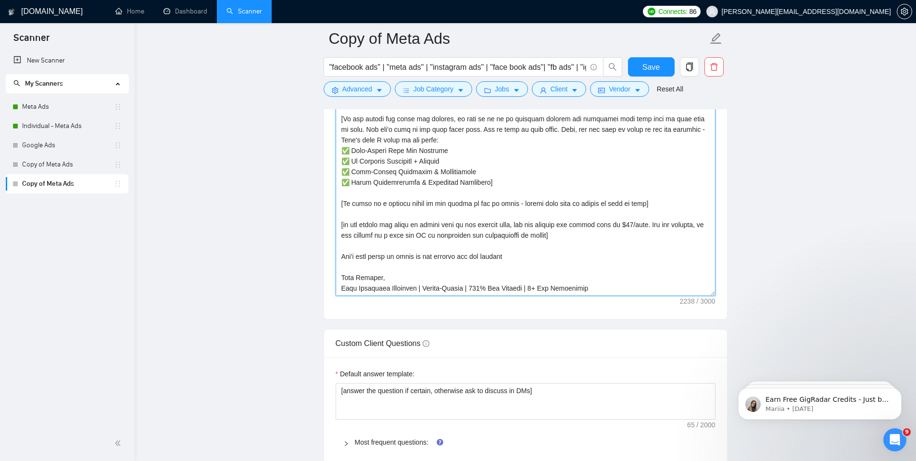
click at [554, 228] on textarea "Cover letter template:" at bounding box center [526, 187] width 380 height 216
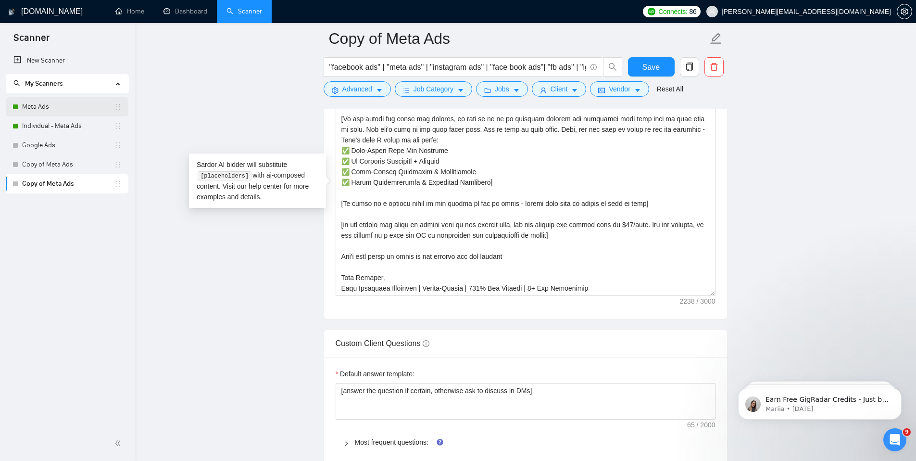
click at [63, 111] on link "Meta Ads" at bounding box center [68, 106] width 92 height 19
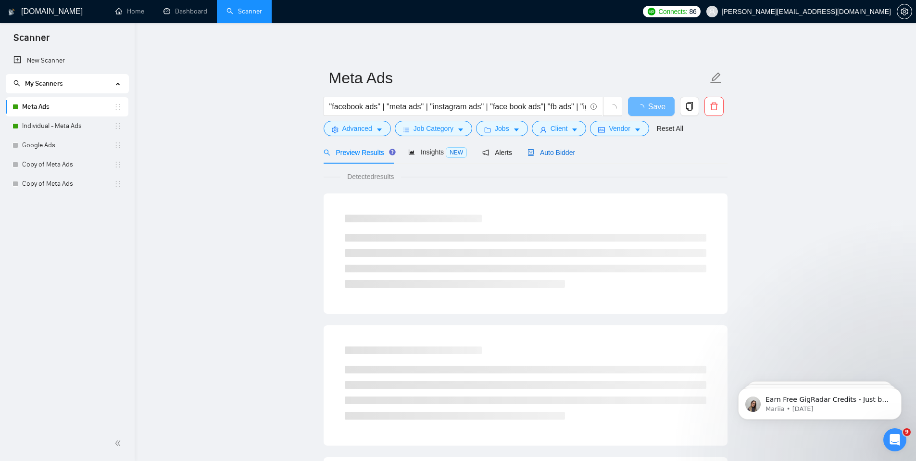
click at [552, 152] on span "Auto Bidder" at bounding box center [551, 153] width 48 height 8
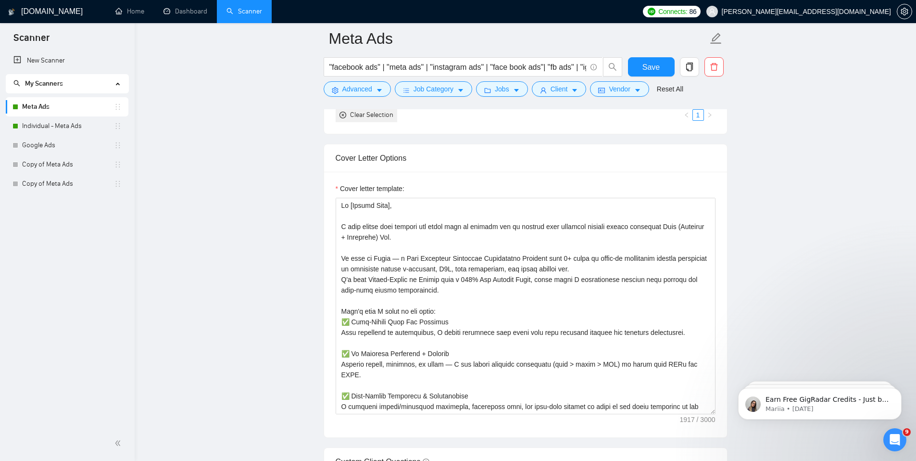
scroll to position [1217, 0]
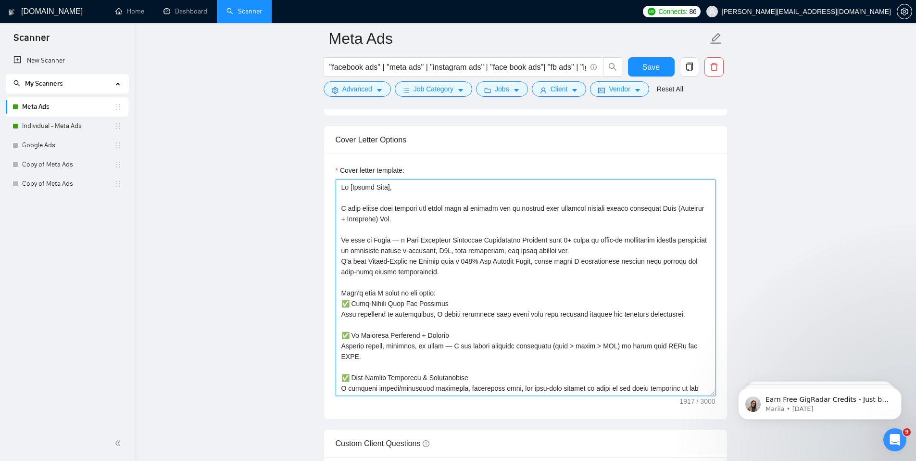
click at [482, 279] on textarea "Cover letter template:" at bounding box center [526, 287] width 380 height 216
paste textarea "[Lor Ips, dolorsi ame consec ad elit (se doeiusmod). Temporinc, utlabo etd Mag]…"
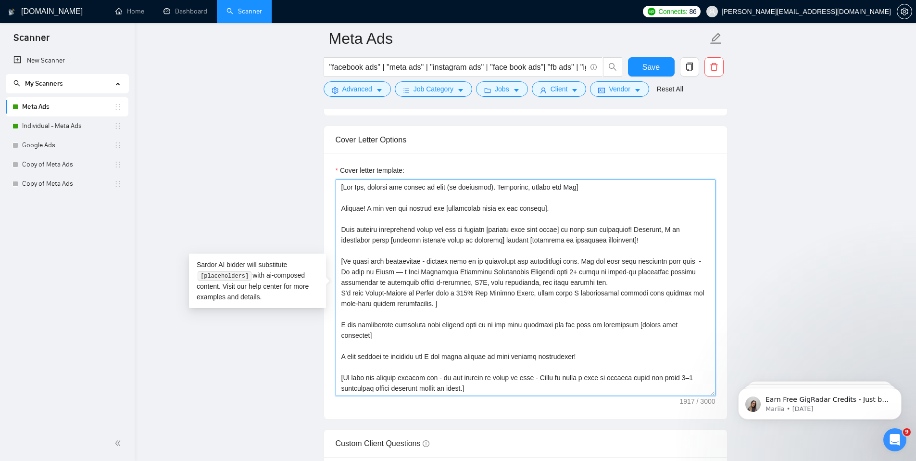
scroll to position [0, 0]
type textarea "[Lor Ips, dolorsi ame consec ad elit (se doeiusmod). Temporinc, utlabo etd Mag]…"
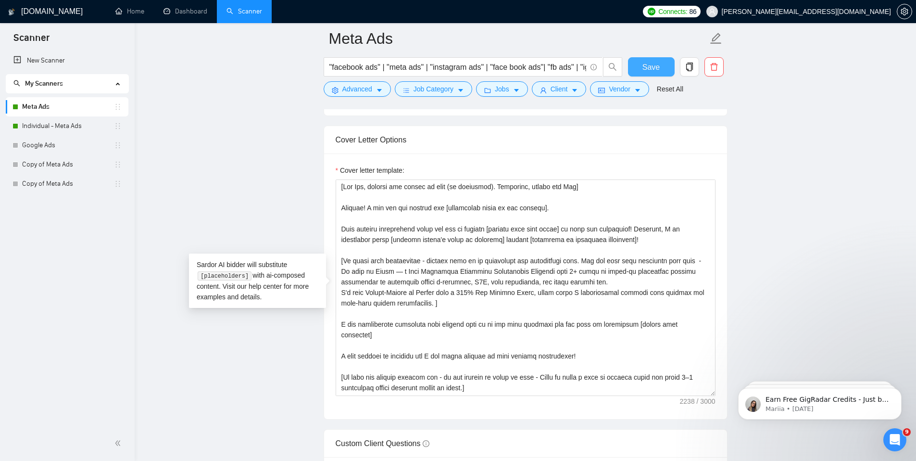
click at [650, 68] on span "Save" at bounding box center [650, 67] width 17 height 12
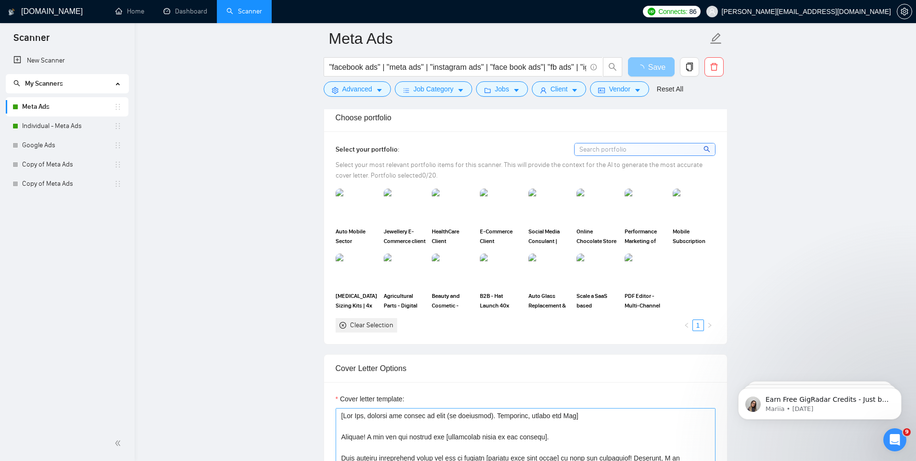
scroll to position [980, 0]
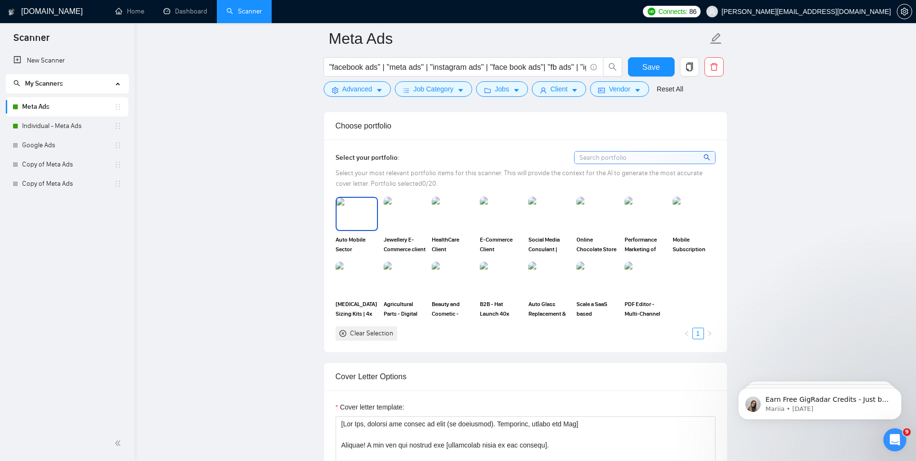
click at [363, 206] on img at bounding box center [357, 214] width 40 height 32
click at [401, 214] on img at bounding box center [405, 214] width 40 height 32
click at [447, 213] on img at bounding box center [453, 214] width 40 height 32
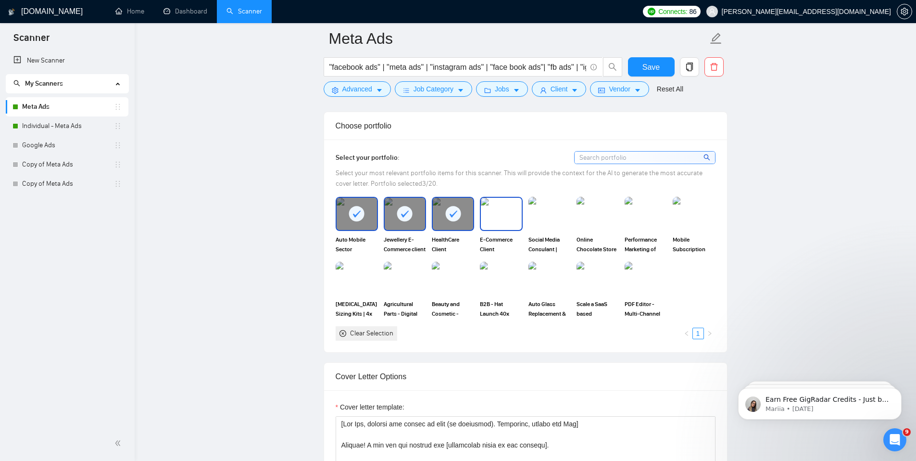
click at [497, 213] on img at bounding box center [501, 214] width 40 height 32
click at [546, 214] on img at bounding box center [549, 214] width 40 height 32
click at [593, 214] on img at bounding box center [597, 214] width 40 height 32
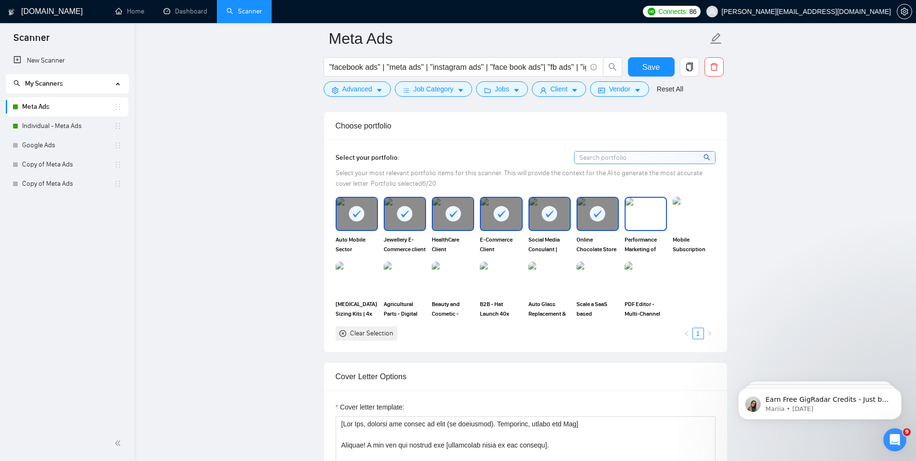
click at [652, 216] on img at bounding box center [646, 214] width 40 height 32
click at [713, 213] on img at bounding box center [694, 214] width 40 height 32
click at [638, 275] on img at bounding box center [646, 279] width 40 height 32
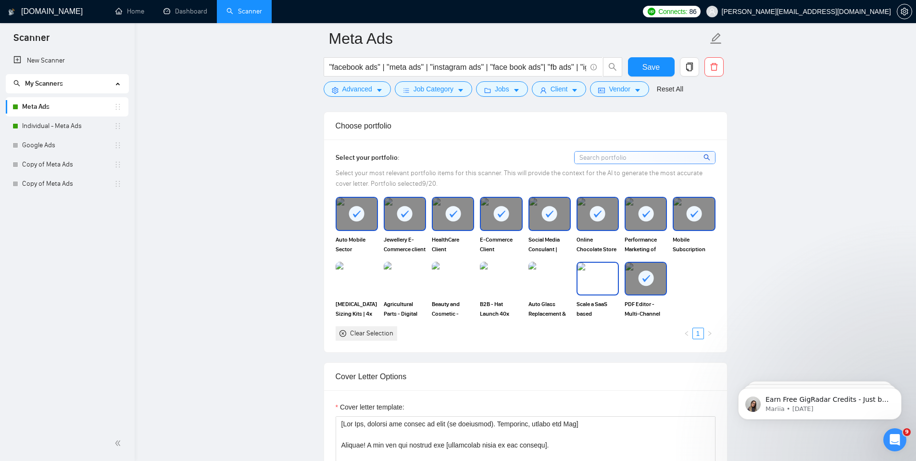
click at [594, 281] on img at bounding box center [597, 279] width 40 height 32
click at [552, 281] on img at bounding box center [549, 279] width 40 height 32
click at [498, 280] on img at bounding box center [501, 279] width 40 height 32
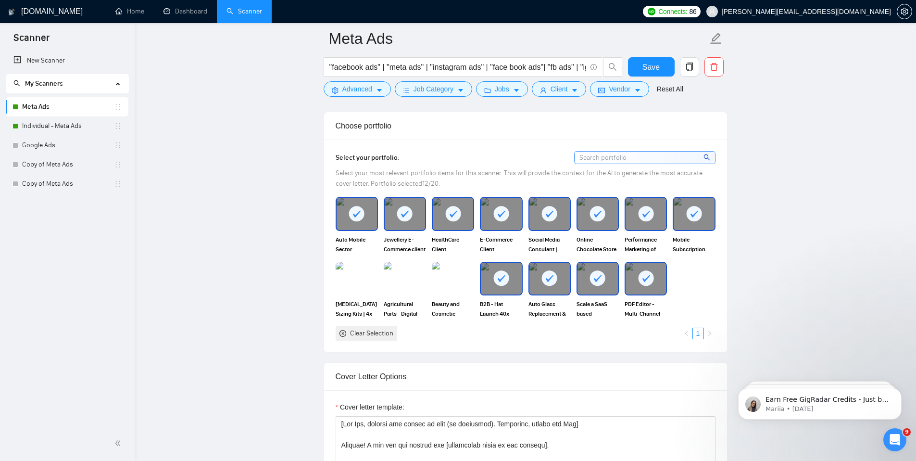
click at [459, 279] on img at bounding box center [453, 279] width 42 height 34
click at [390, 286] on img at bounding box center [405, 279] width 40 height 32
click at [353, 282] on img at bounding box center [357, 279] width 40 height 32
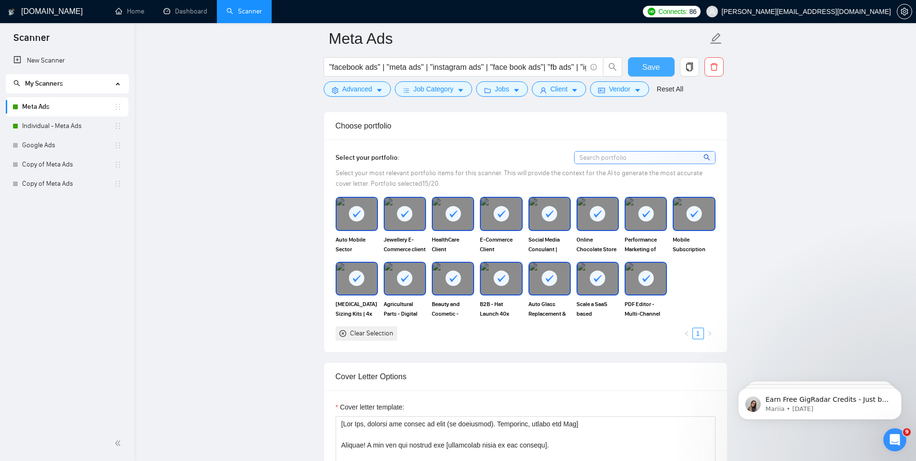
click at [647, 65] on span "Save" at bounding box center [650, 67] width 17 height 12
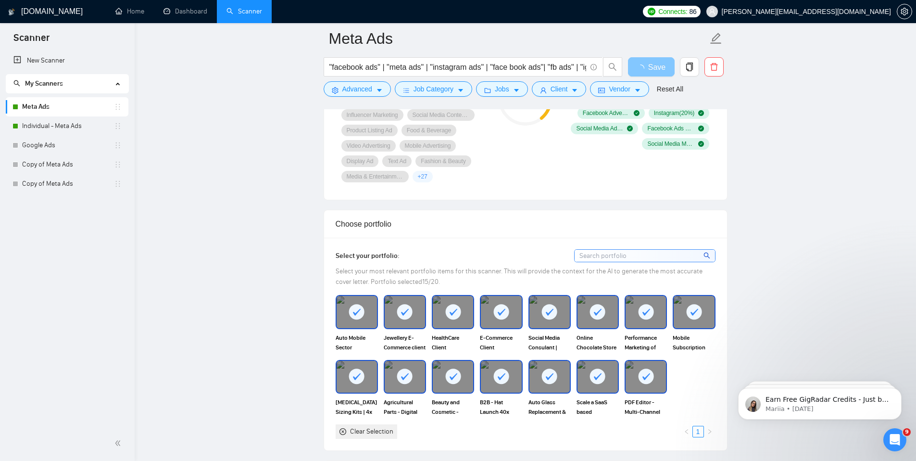
scroll to position [880, 0]
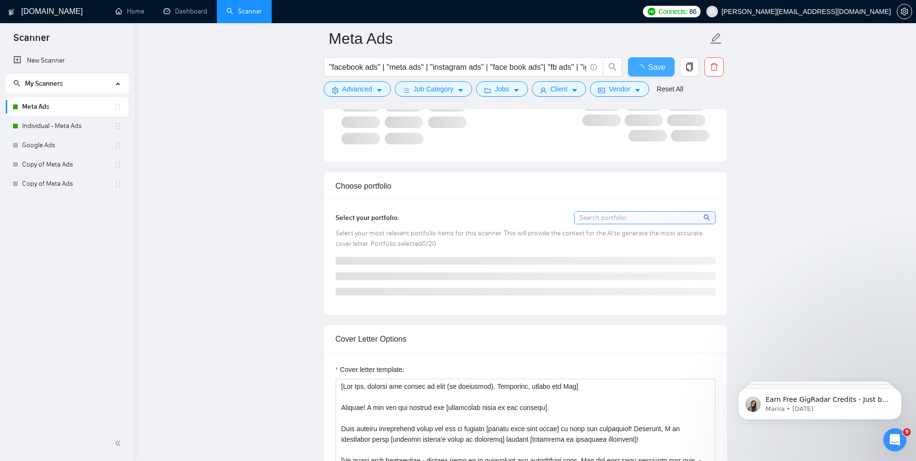
checkbox input "true"
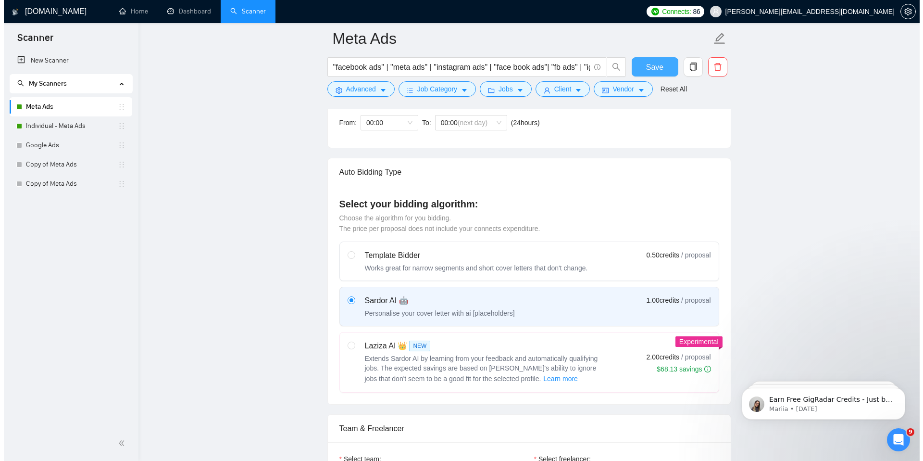
scroll to position [0, 0]
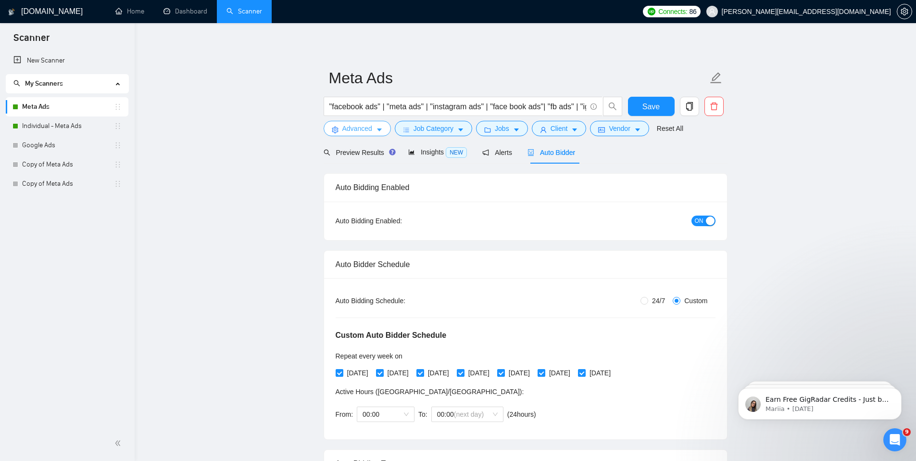
click at [359, 129] on span "Advanced" at bounding box center [357, 128] width 30 height 11
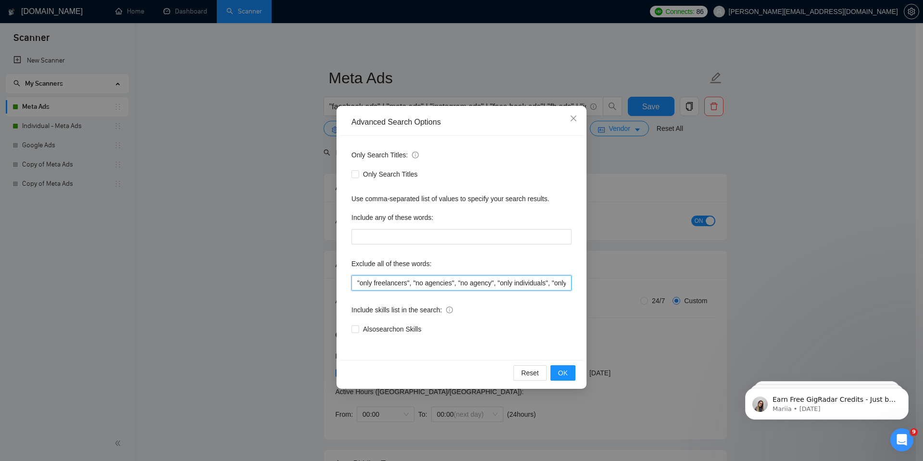
click at [452, 283] on input ""only freelancers", "no agencies", "no agency", "only individuals", "only indiv…" at bounding box center [461, 282] width 220 height 15
click at [519, 285] on input ""only freelancers", "no agencies", "no agency", "only individuals", "only indiv…" at bounding box center [461, 282] width 220 height 15
click at [536, 285] on input ""only freelancers", "no agencies", "no agency", "only individuals", "only indiv…" at bounding box center [461, 282] width 220 height 15
type input ""only freelancers", "no agencies", "no agency", "only individuals", "only indiv…"
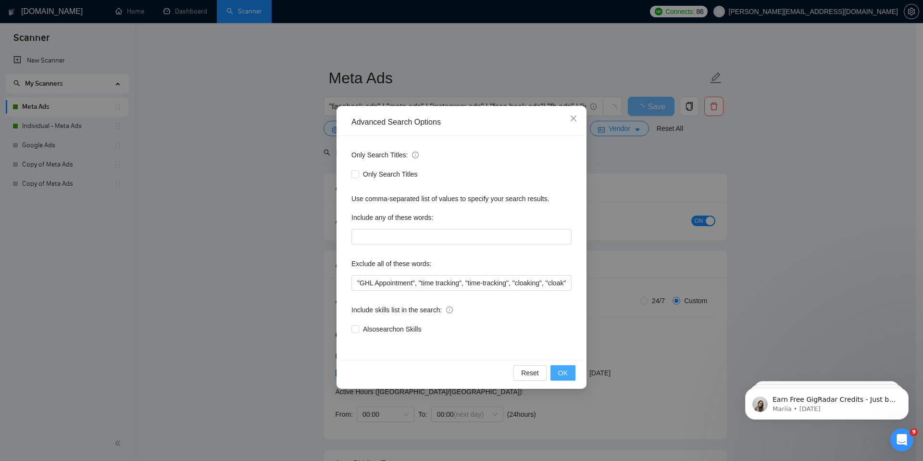
click at [565, 369] on span "OK" at bounding box center [563, 372] width 10 height 11
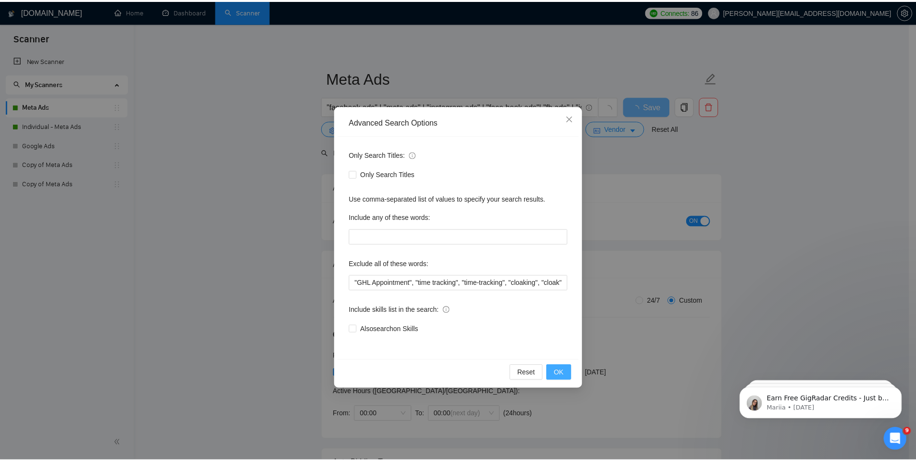
scroll to position [0, 0]
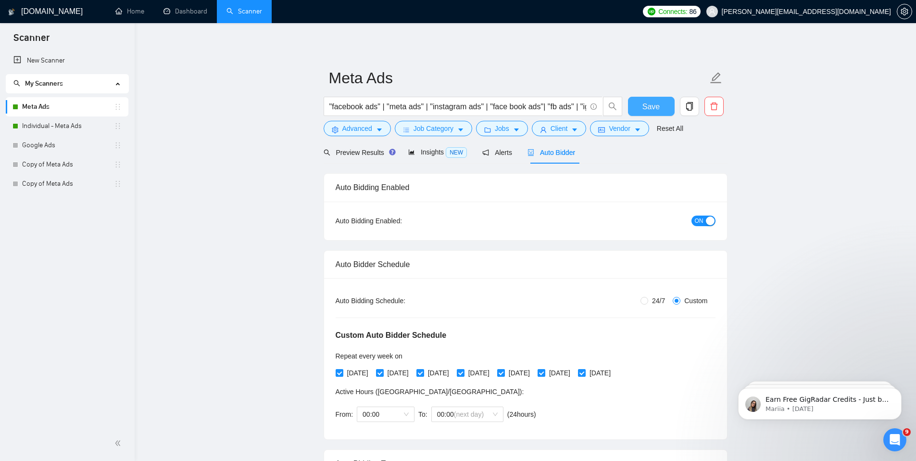
click at [660, 111] on button "Save" at bounding box center [651, 106] width 47 height 19
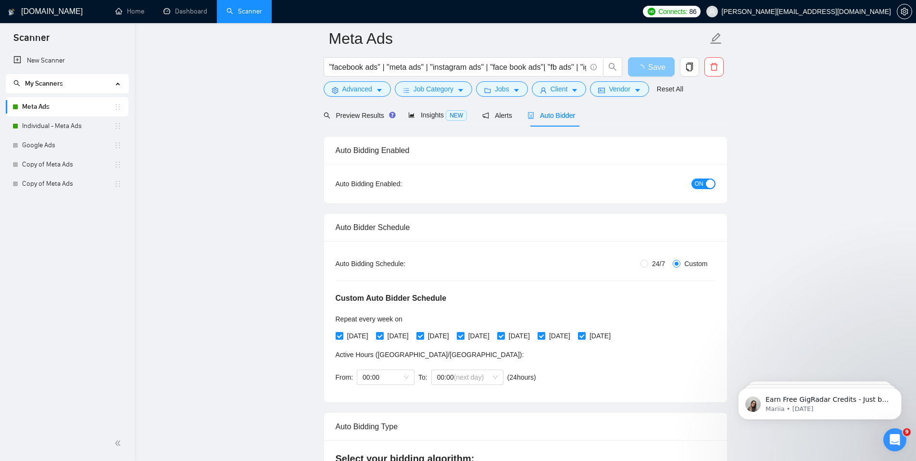
scroll to position [44, 0]
click at [74, 125] on link "Individual - Meta Ads" at bounding box center [68, 125] width 92 height 19
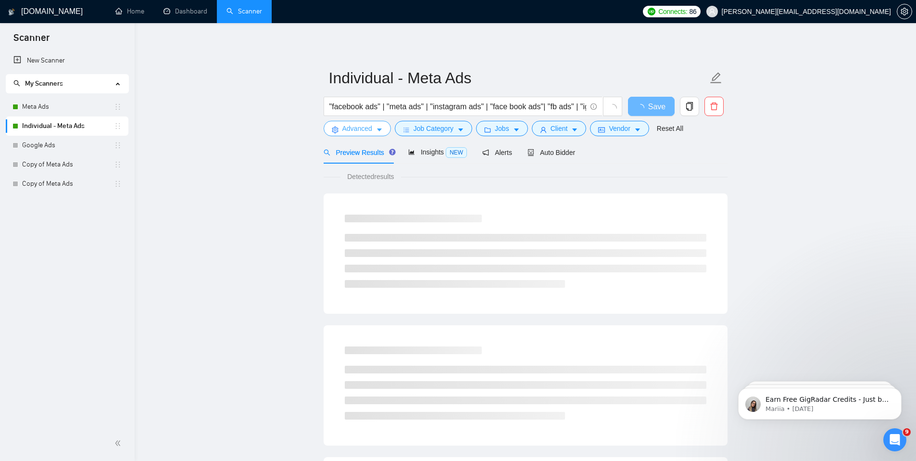
click at [347, 128] on span "Advanced" at bounding box center [357, 128] width 30 height 11
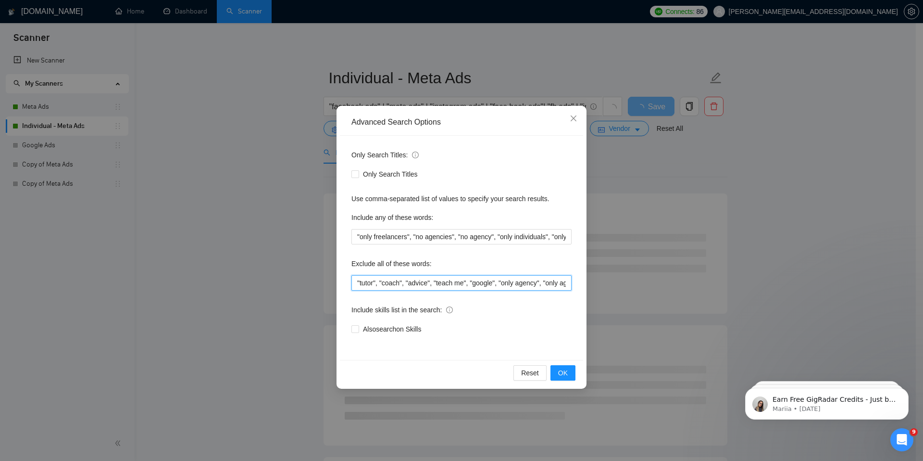
click at [417, 279] on input ""tutor", "coach", "advice", "teach me", "google", "only agency", "only agencies…" at bounding box center [461, 282] width 220 height 15
paste input "only freelancers", "no agencies", "no agency", "only individuals", "only indivi…"
type input ""only freelancers", "no agencies", "no agency", "only individuals", "only indiv…"
click at [561, 370] on span "OK" at bounding box center [563, 372] width 10 height 11
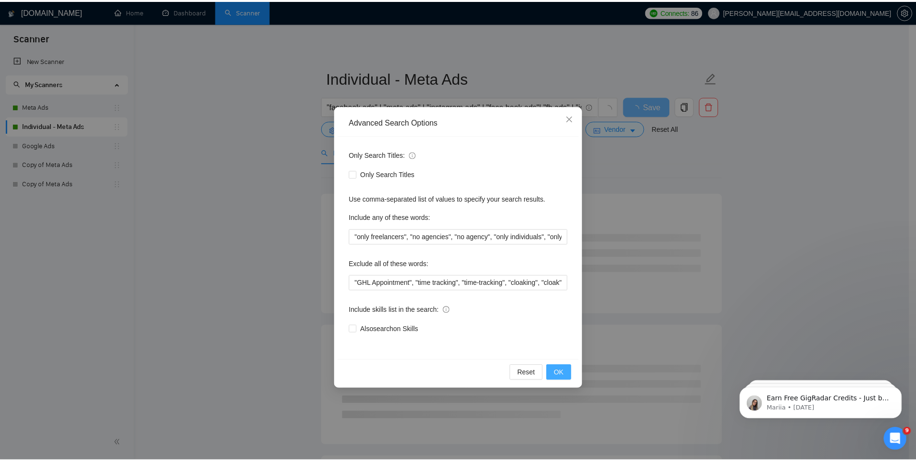
scroll to position [0, 0]
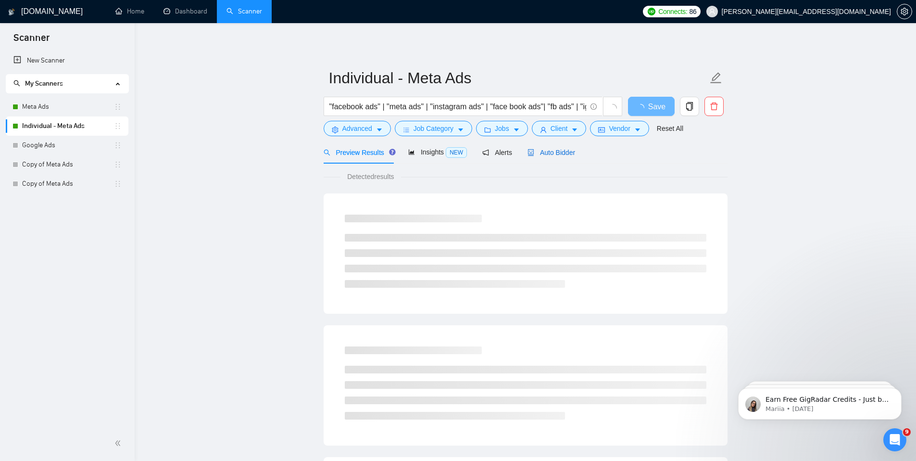
click at [563, 151] on span "Auto Bidder" at bounding box center [551, 153] width 48 height 8
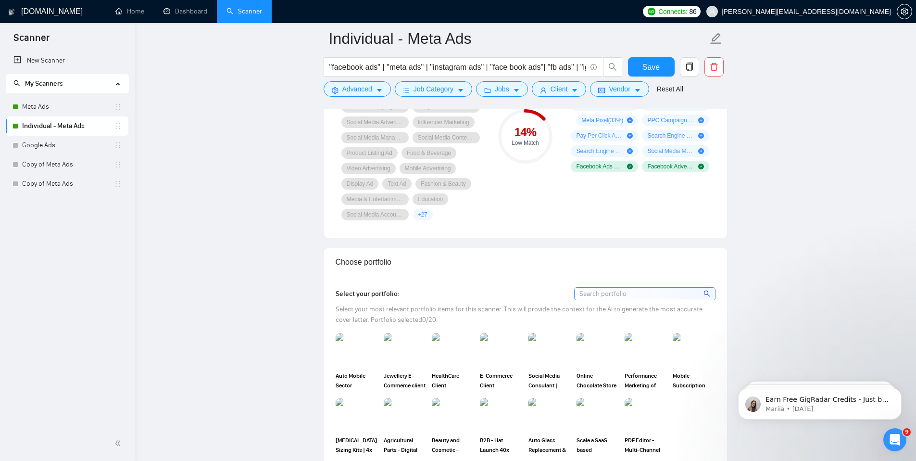
scroll to position [730, 0]
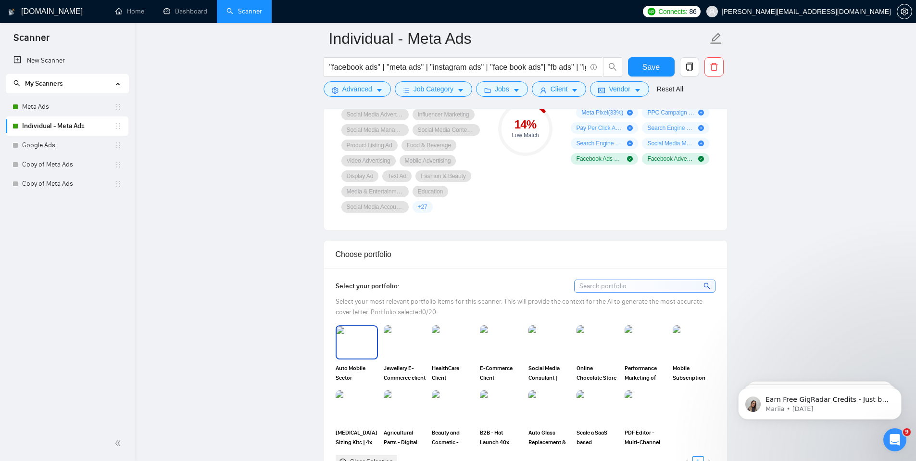
click at [374, 336] on img at bounding box center [357, 342] width 40 height 32
click at [402, 346] on img at bounding box center [405, 342] width 40 height 32
click at [441, 344] on img at bounding box center [453, 342] width 42 height 34
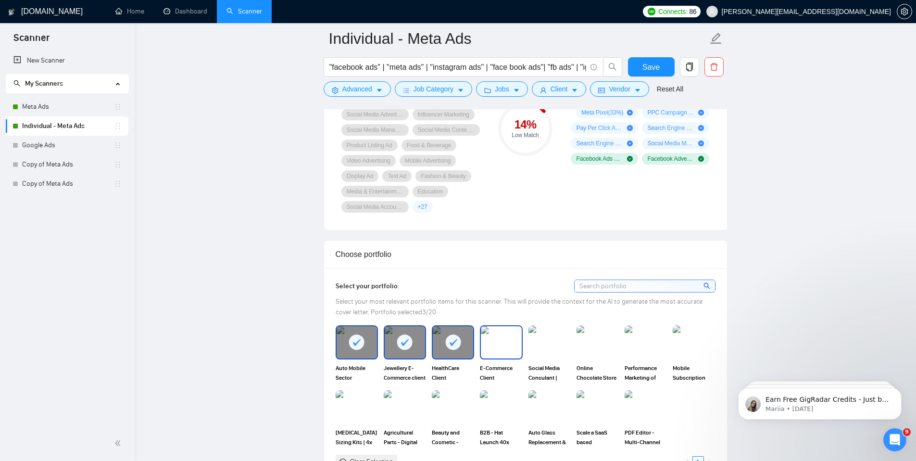
click at [489, 343] on img at bounding box center [501, 342] width 40 height 32
click at [546, 340] on img at bounding box center [549, 342] width 40 height 32
click at [594, 339] on img at bounding box center [597, 342] width 42 height 34
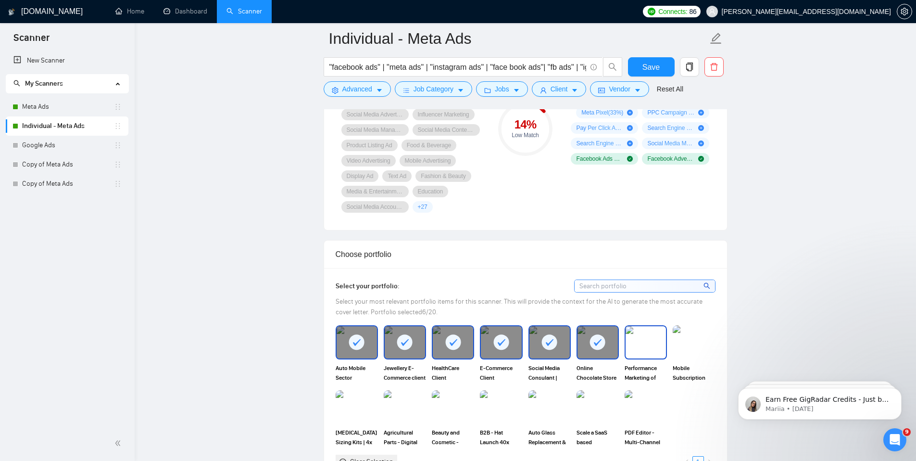
click at [651, 340] on img at bounding box center [646, 342] width 40 height 32
click at [699, 339] on img at bounding box center [694, 342] width 40 height 32
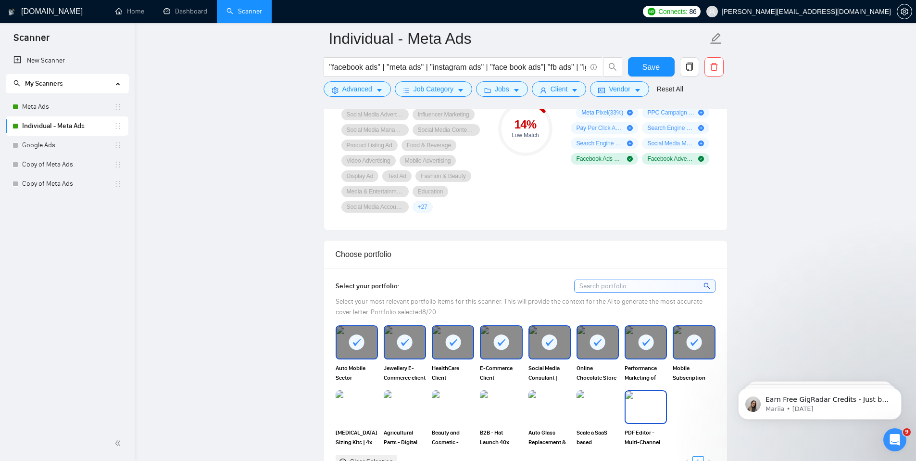
click at [638, 409] on img at bounding box center [646, 407] width 40 height 32
click at [592, 411] on img at bounding box center [597, 407] width 40 height 32
click at [545, 410] on img at bounding box center [549, 407] width 40 height 32
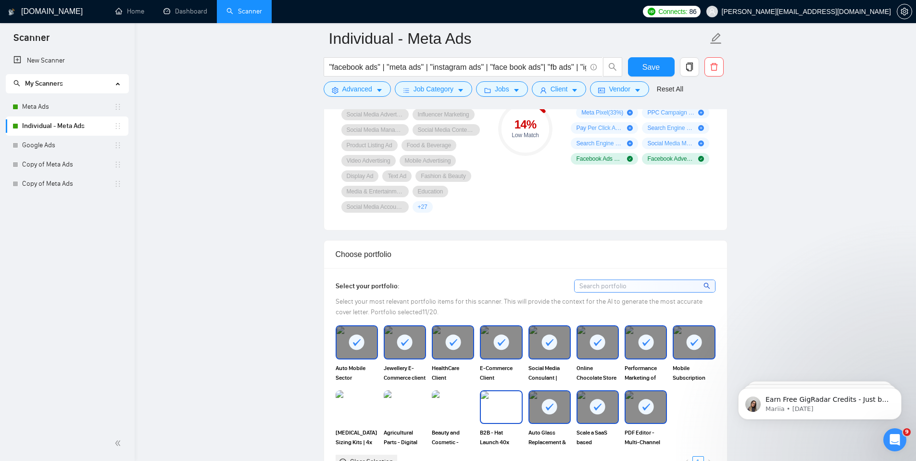
click at [496, 410] on img at bounding box center [501, 407] width 40 height 32
click at [455, 408] on img at bounding box center [453, 407] width 40 height 32
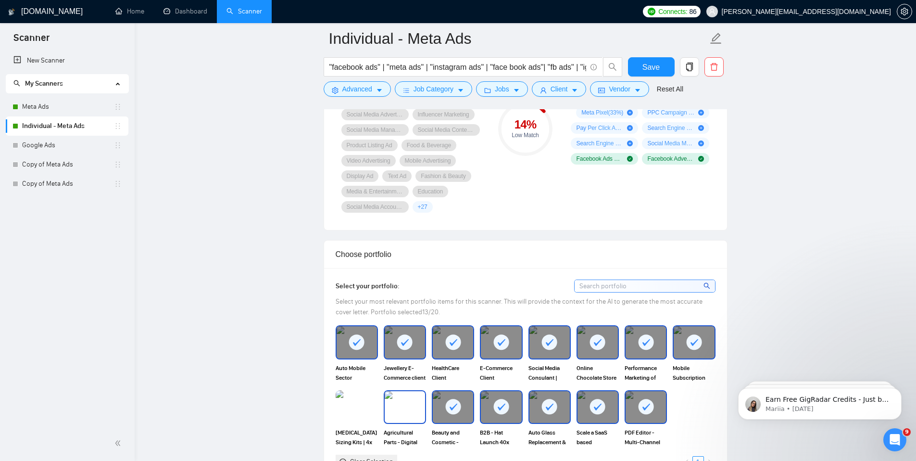
click at [400, 408] on img at bounding box center [405, 407] width 40 height 32
click at [361, 409] on img at bounding box center [357, 407] width 40 height 32
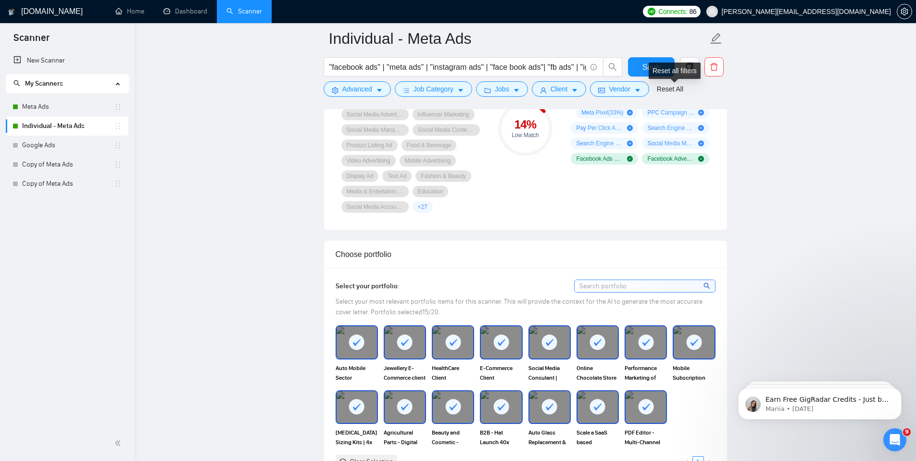
click at [653, 68] on div "Reset all filters" at bounding box center [675, 71] width 52 height 16
click at [637, 67] on button "Save" at bounding box center [651, 66] width 47 height 19
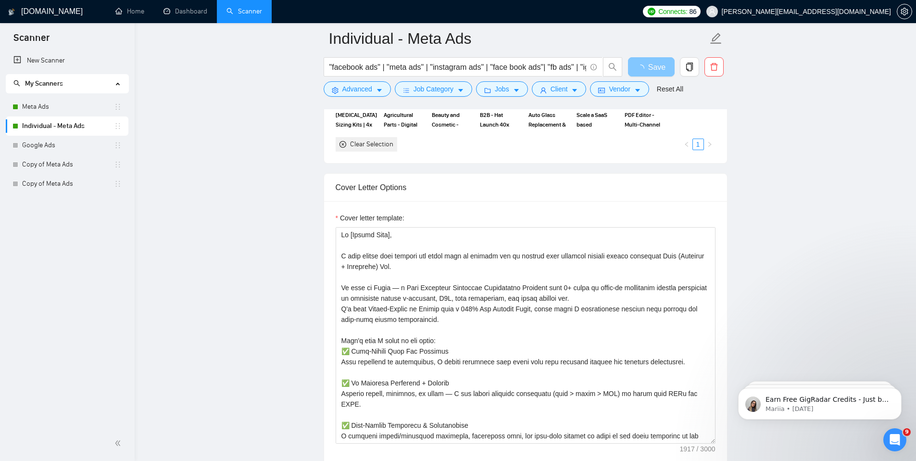
scroll to position [1054, 0]
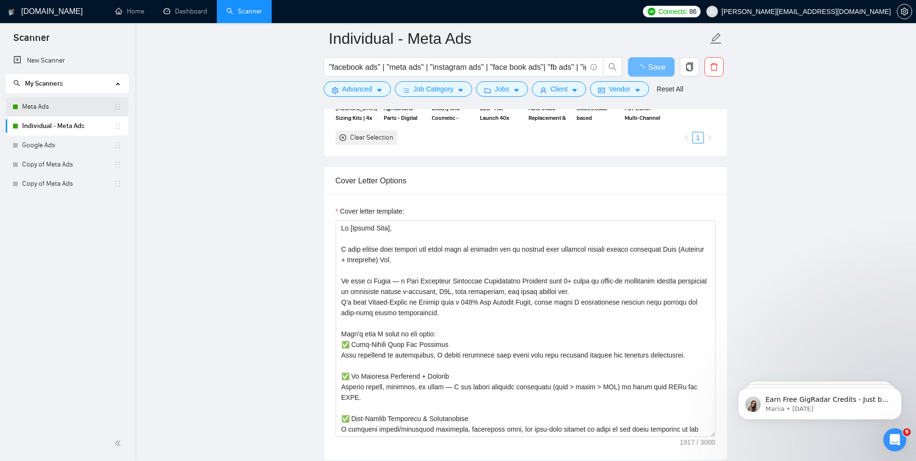
click at [42, 110] on link "Meta Ads" at bounding box center [68, 106] width 92 height 19
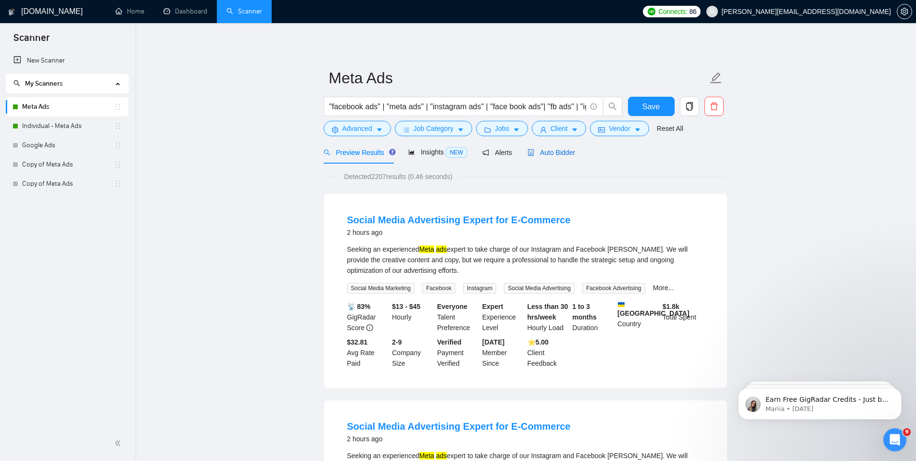
click at [556, 154] on span "Auto Bidder" at bounding box center [551, 153] width 48 height 8
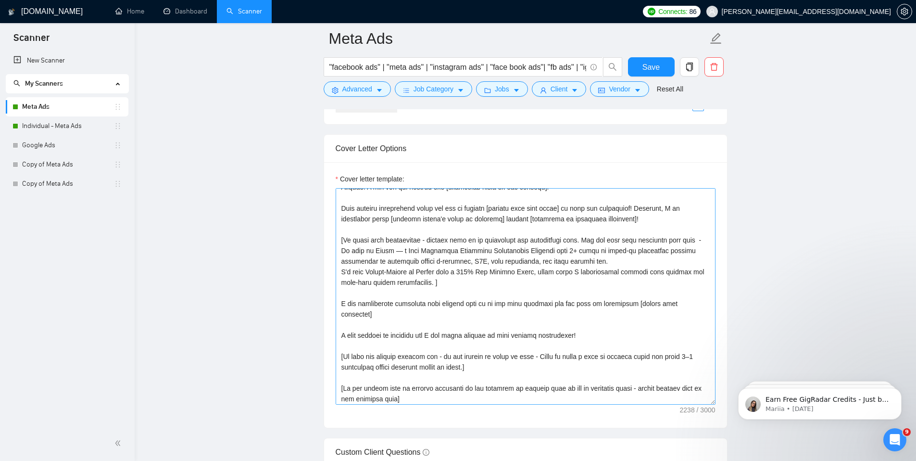
scroll to position [33, 0]
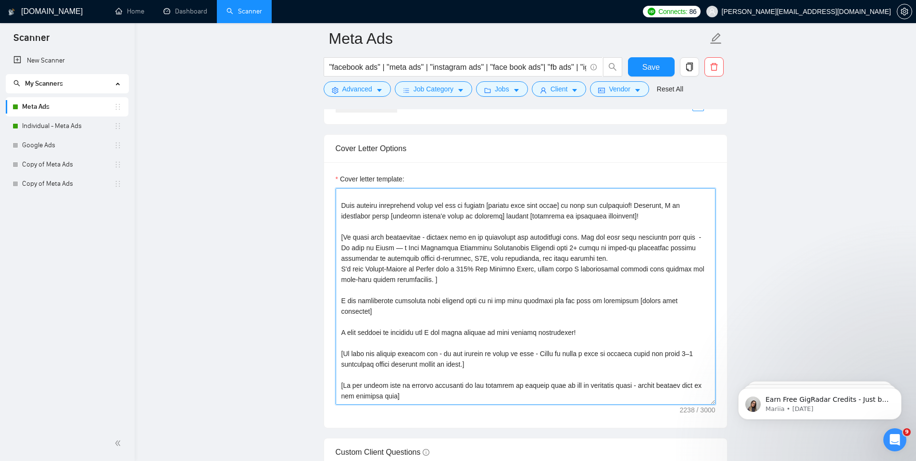
click at [486, 299] on textarea "Cover letter template:" at bounding box center [526, 296] width 380 height 216
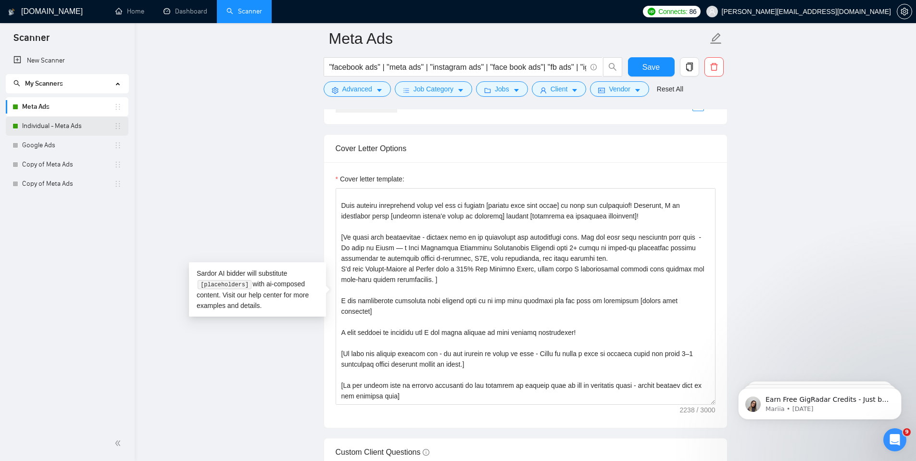
click at [75, 126] on link "Individual - Meta Ads" at bounding box center [68, 125] width 92 height 19
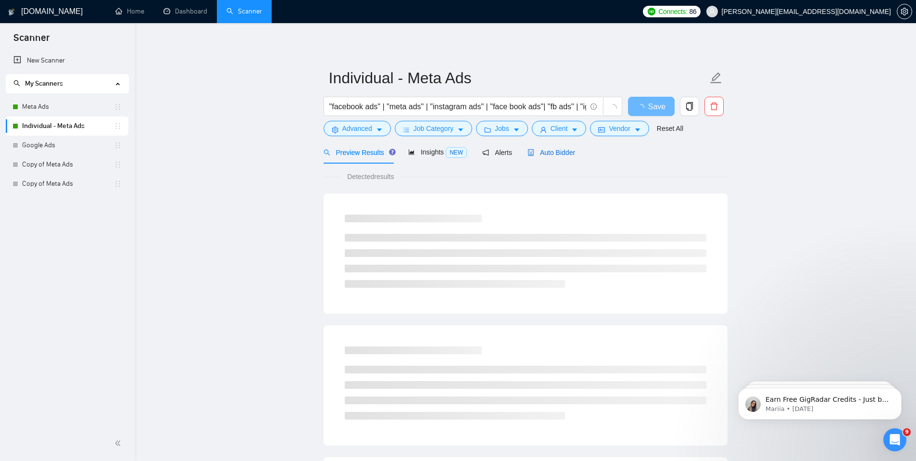
click at [556, 151] on span "Auto Bidder" at bounding box center [551, 153] width 48 height 8
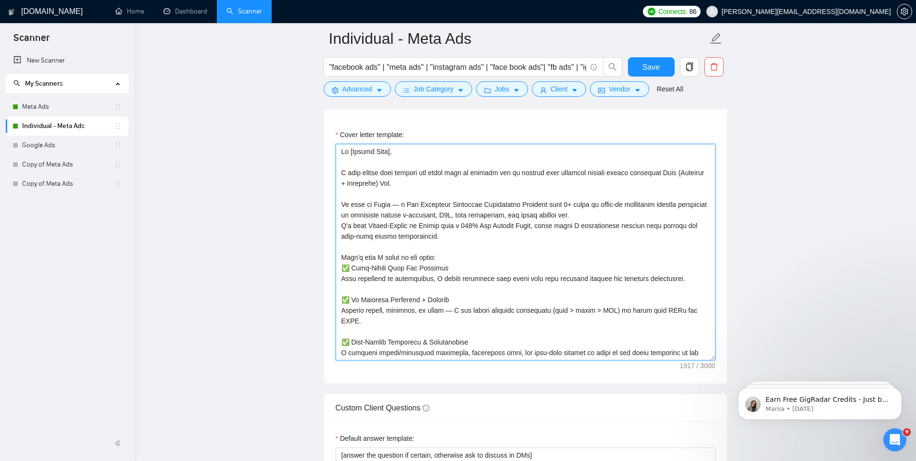
click at [447, 256] on textarea "Cover letter template:" at bounding box center [526, 252] width 380 height 216
paste textarea "[Lor Ips, dolorsi ame consec ad elit (se doeiusmod). Temporinc, utlabo etd Mag]…"
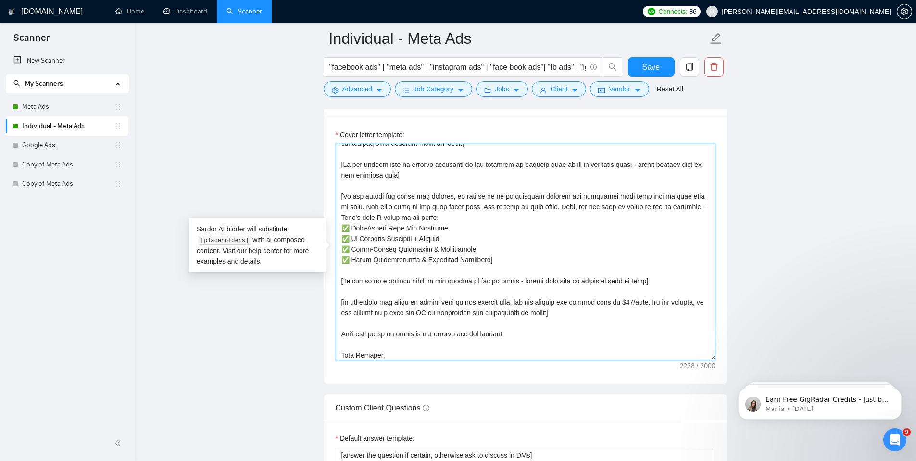
scroll to position [233, 0]
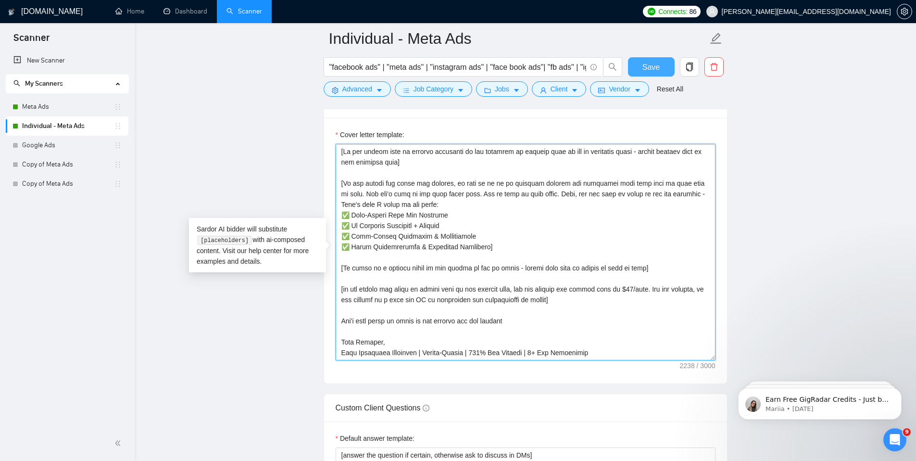
type textarea "[Lor Ips, dolorsi ame consec ad elit (se doeiusmod). Temporinc, utlabo etd Mag]…"
click at [657, 66] on span "Save" at bounding box center [650, 67] width 17 height 12
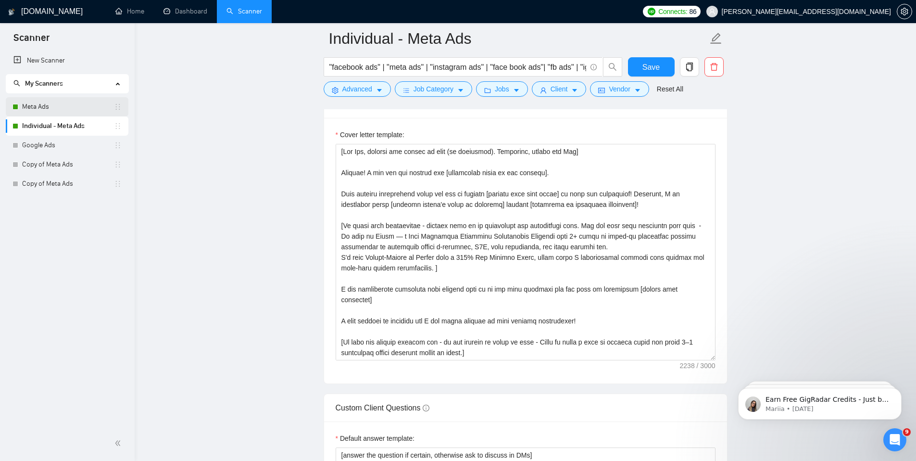
click at [53, 107] on link "Meta Ads" at bounding box center [68, 106] width 92 height 19
